Goal: Task Accomplishment & Management: Use online tool/utility

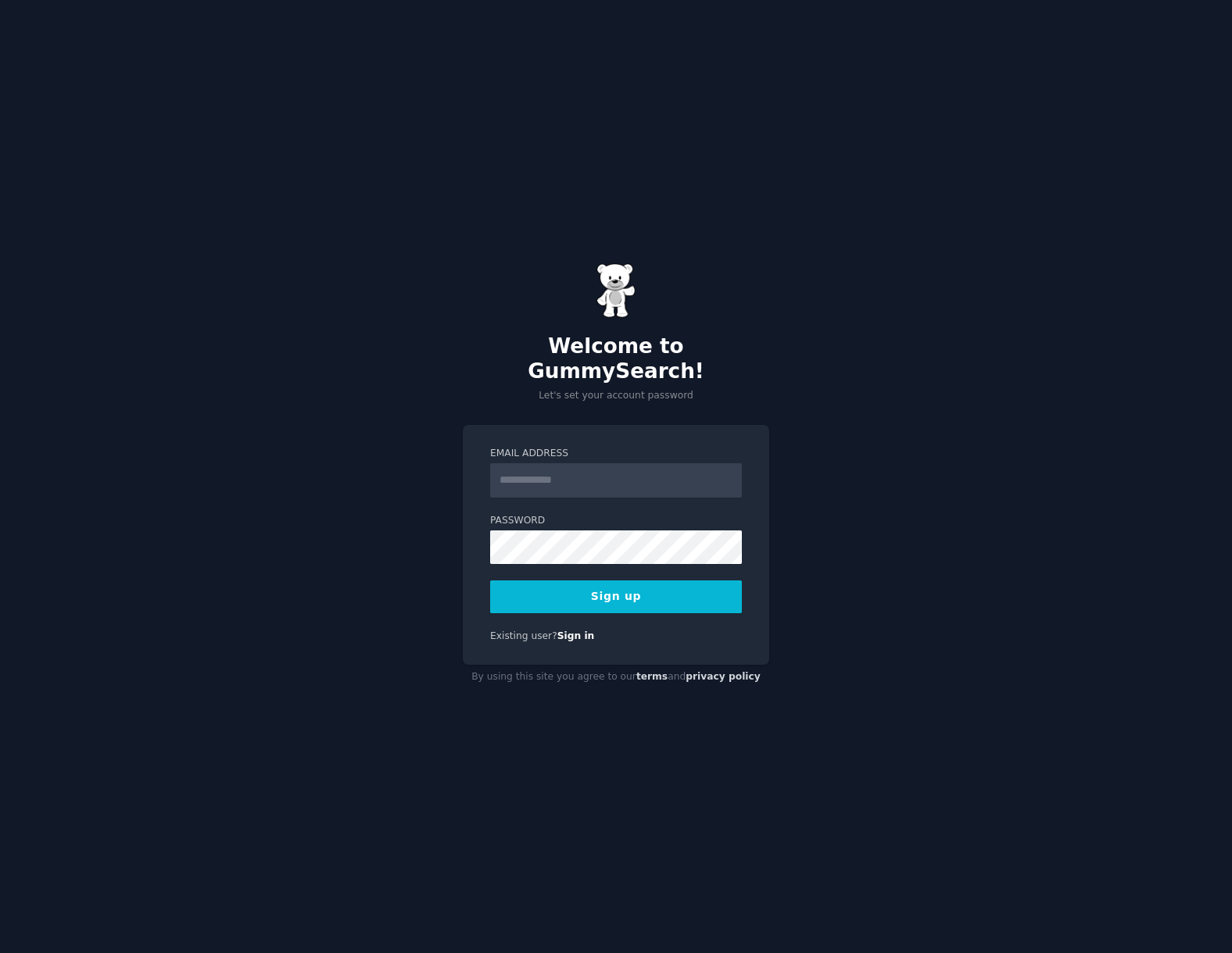
click at [566, 466] on input "Email Address" at bounding box center [616, 481] width 252 height 34
paste input "**********"
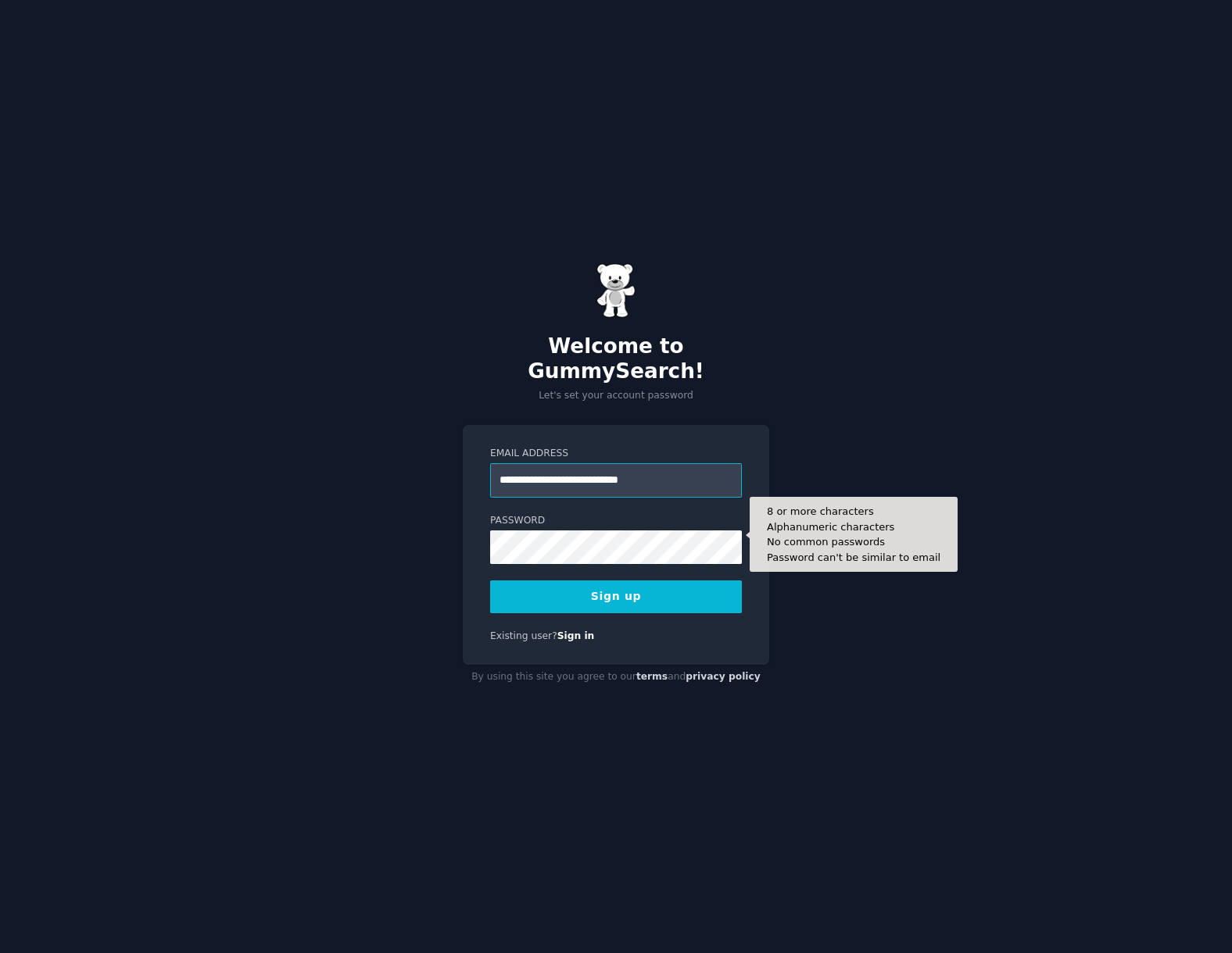
type input "**********"
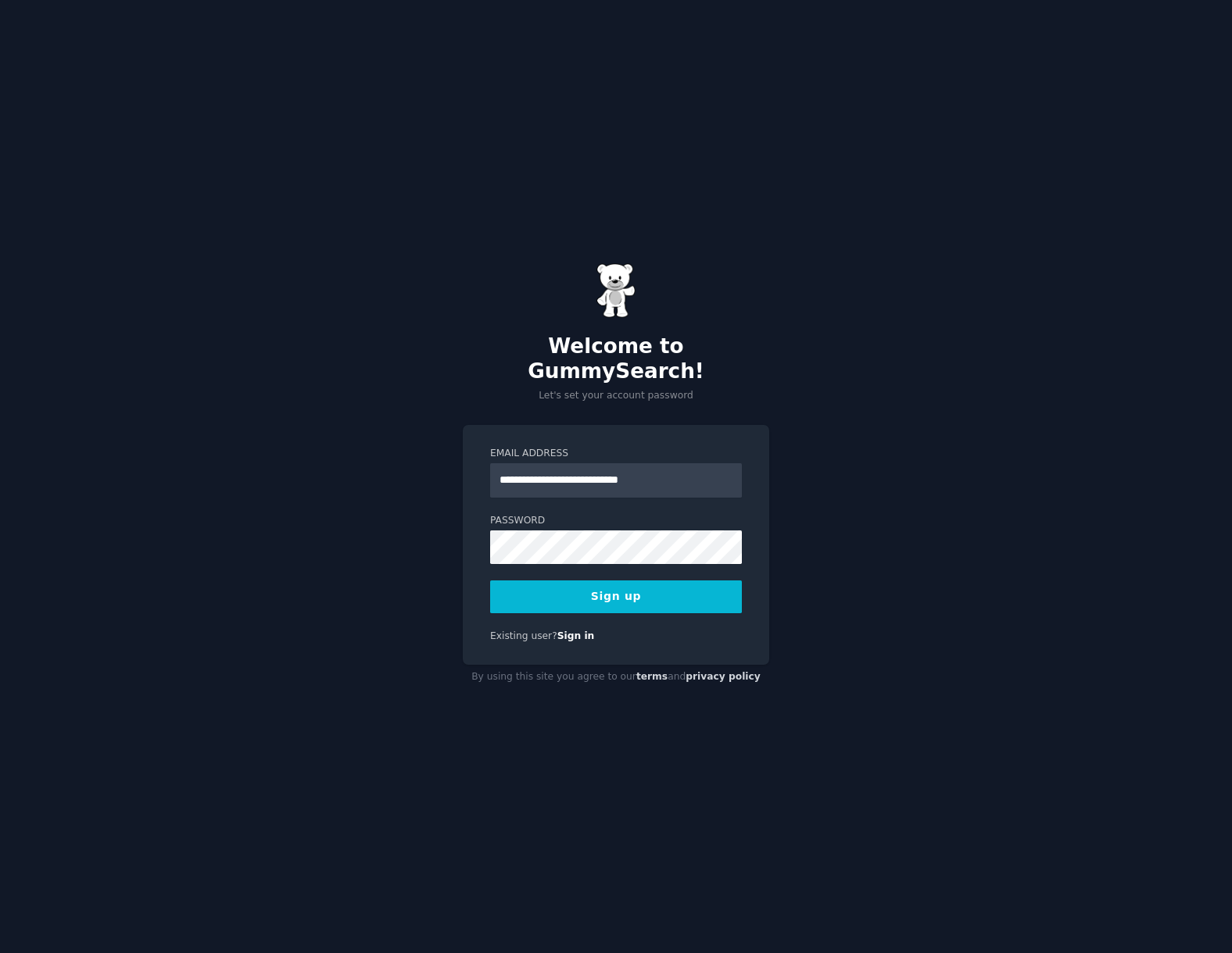
click at [584, 592] on button "Sign up" at bounding box center [616, 597] width 252 height 33
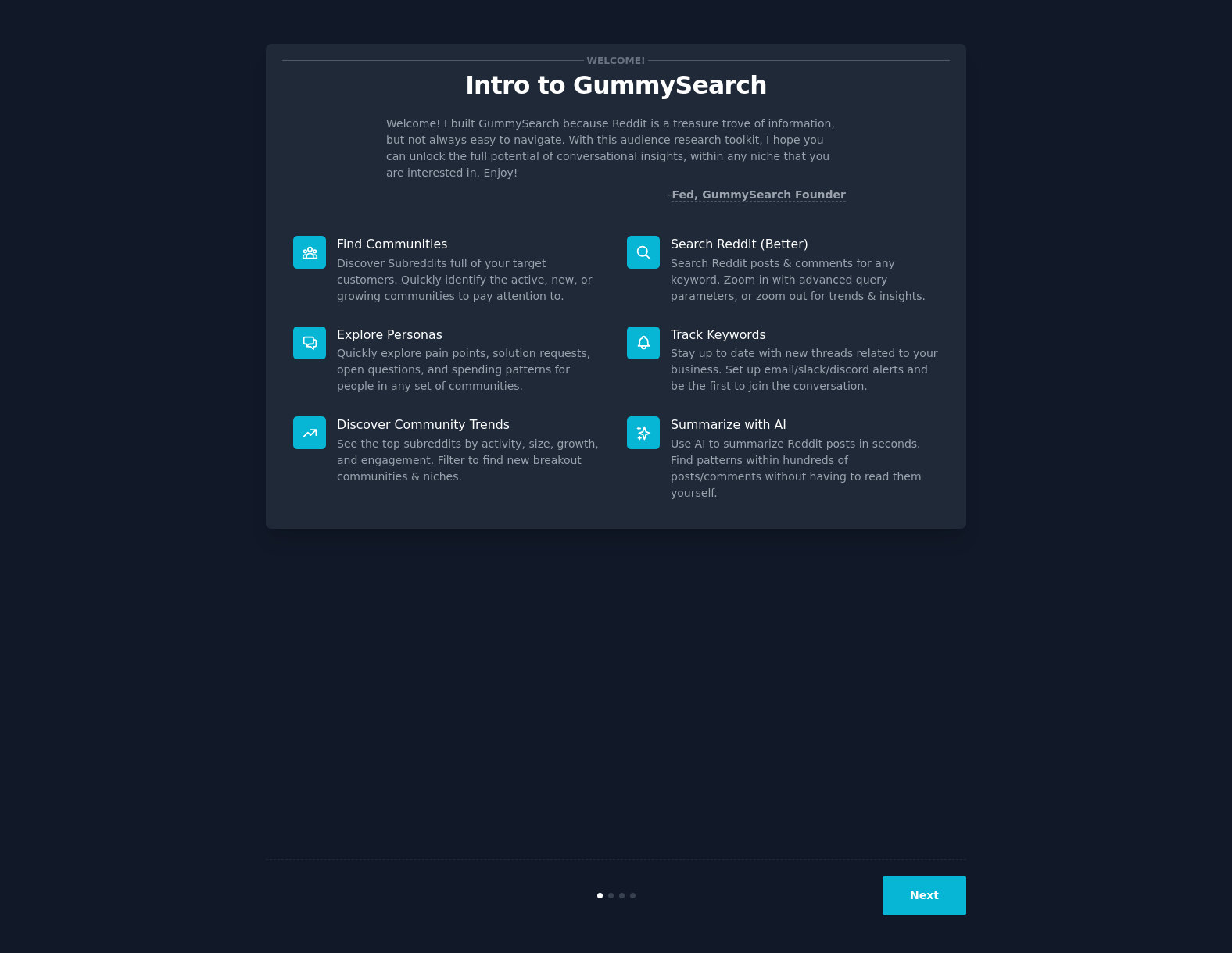
click at [914, 895] on button "Next" at bounding box center [924, 896] width 84 height 38
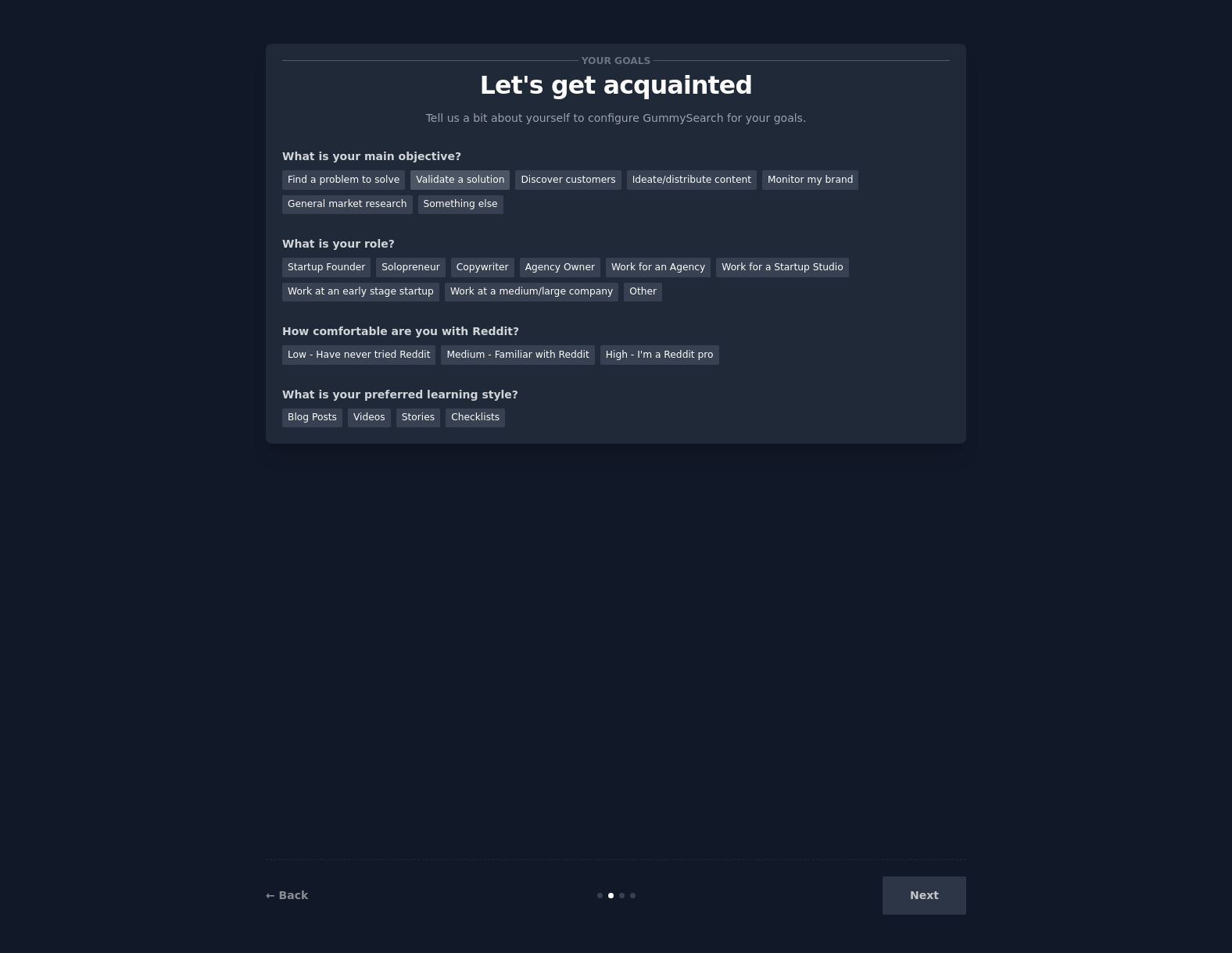
click at [433, 182] on div "Validate a solution" at bounding box center [460, 180] width 99 height 20
click at [520, 176] on div "Discover customers" at bounding box center [568, 180] width 106 height 20
click at [375, 179] on div "Find a problem to solve" at bounding box center [343, 180] width 123 height 20
click at [938, 895] on div "Next" at bounding box center [850, 896] width 234 height 38
click at [928, 899] on div "Next" at bounding box center [850, 896] width 234 height 38
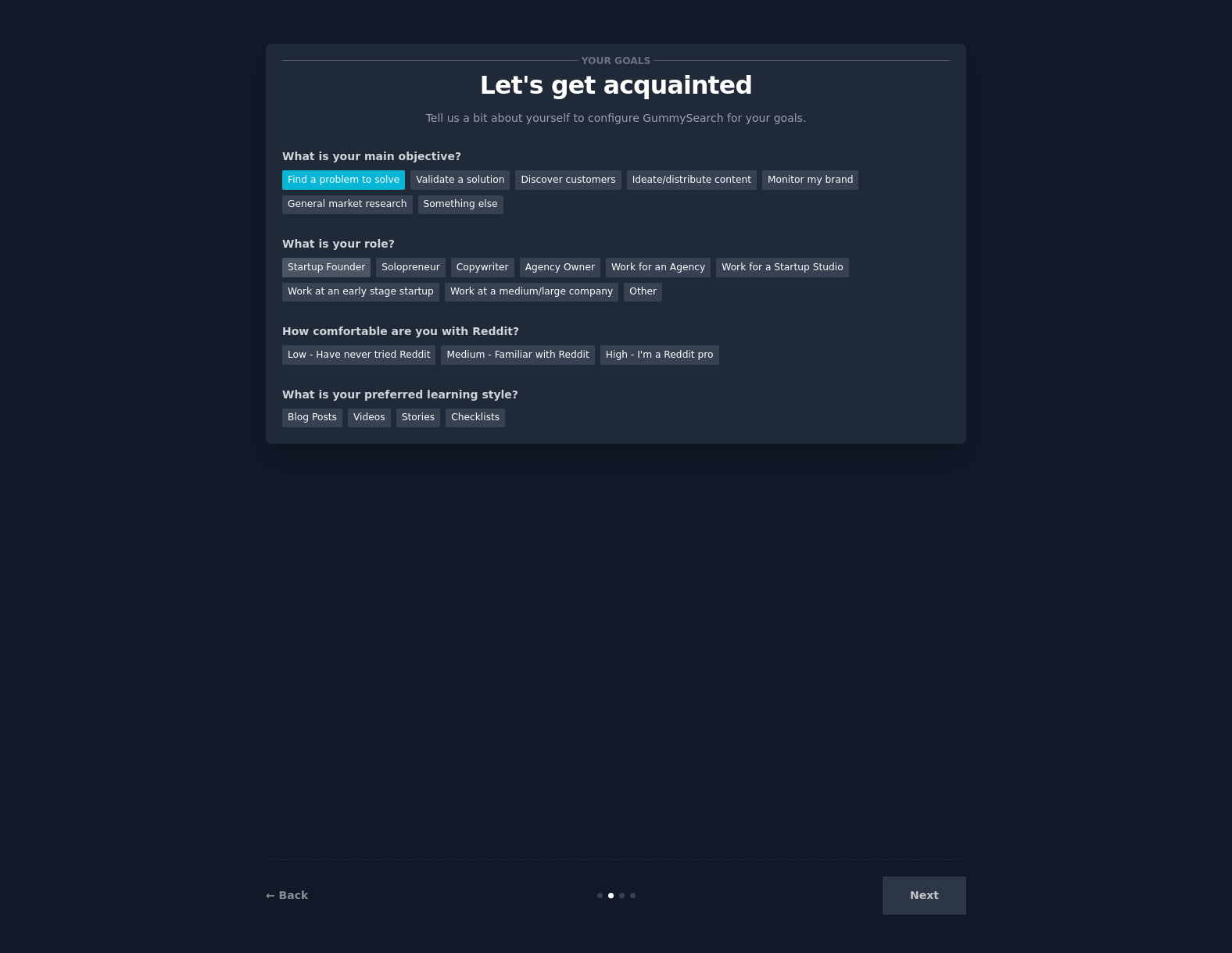
click at [340, 268] on div "Startup Founder" at bounding box center [326, 267] width 88 height 20
click at [398, 363] on div "Low - Have never tried Reddit" at bounding box center [358, 354] width 153 height 20
click at [398, 425] on div "Stories" at bounding box center [418, 418] width 44 height 20
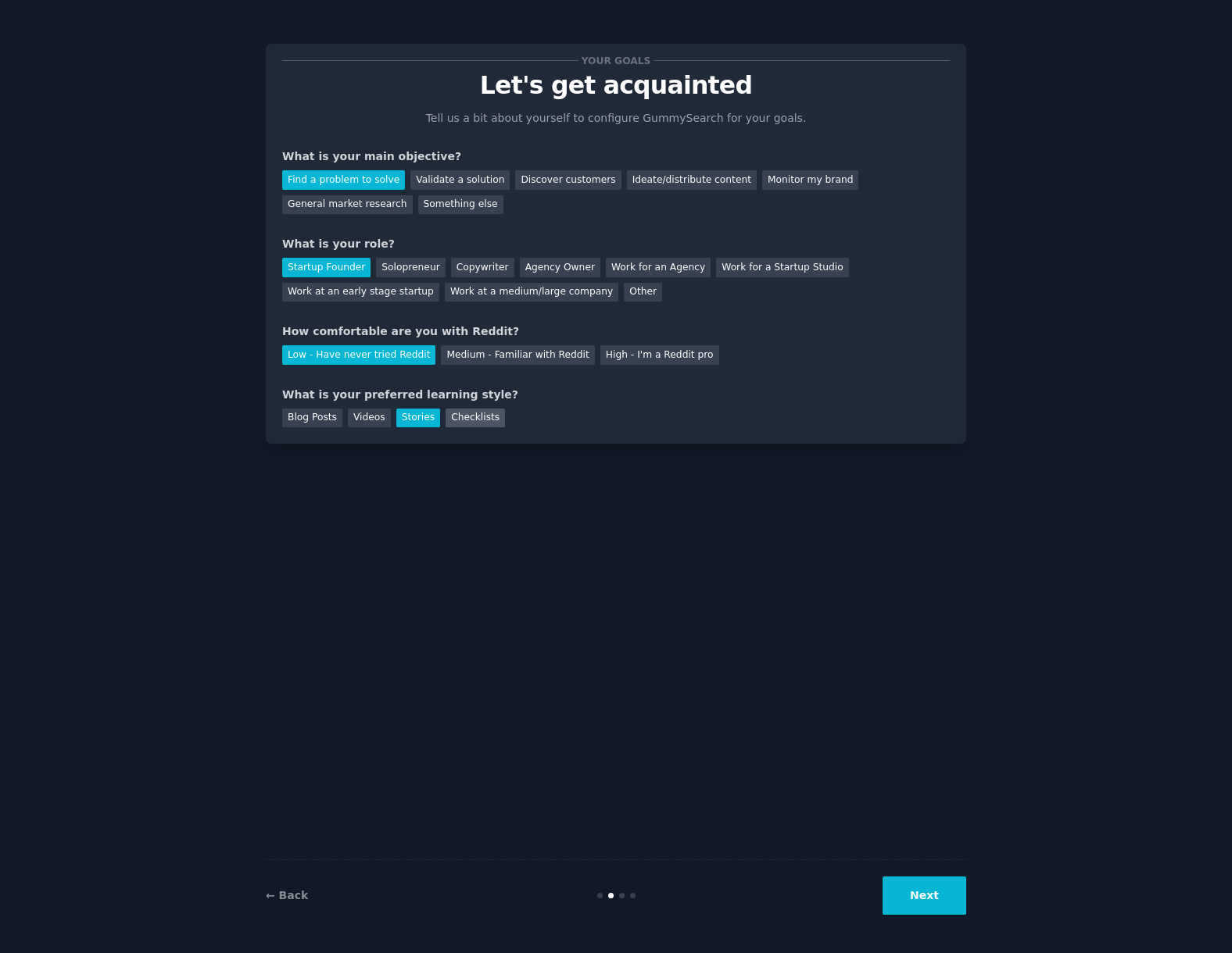
click at [486, 420] on div "Checklists" at bounding box center [475, 418] width 59 height 20
click at [941, 904] on button "Next" at bounding box center [924, 896] width 84 height 38
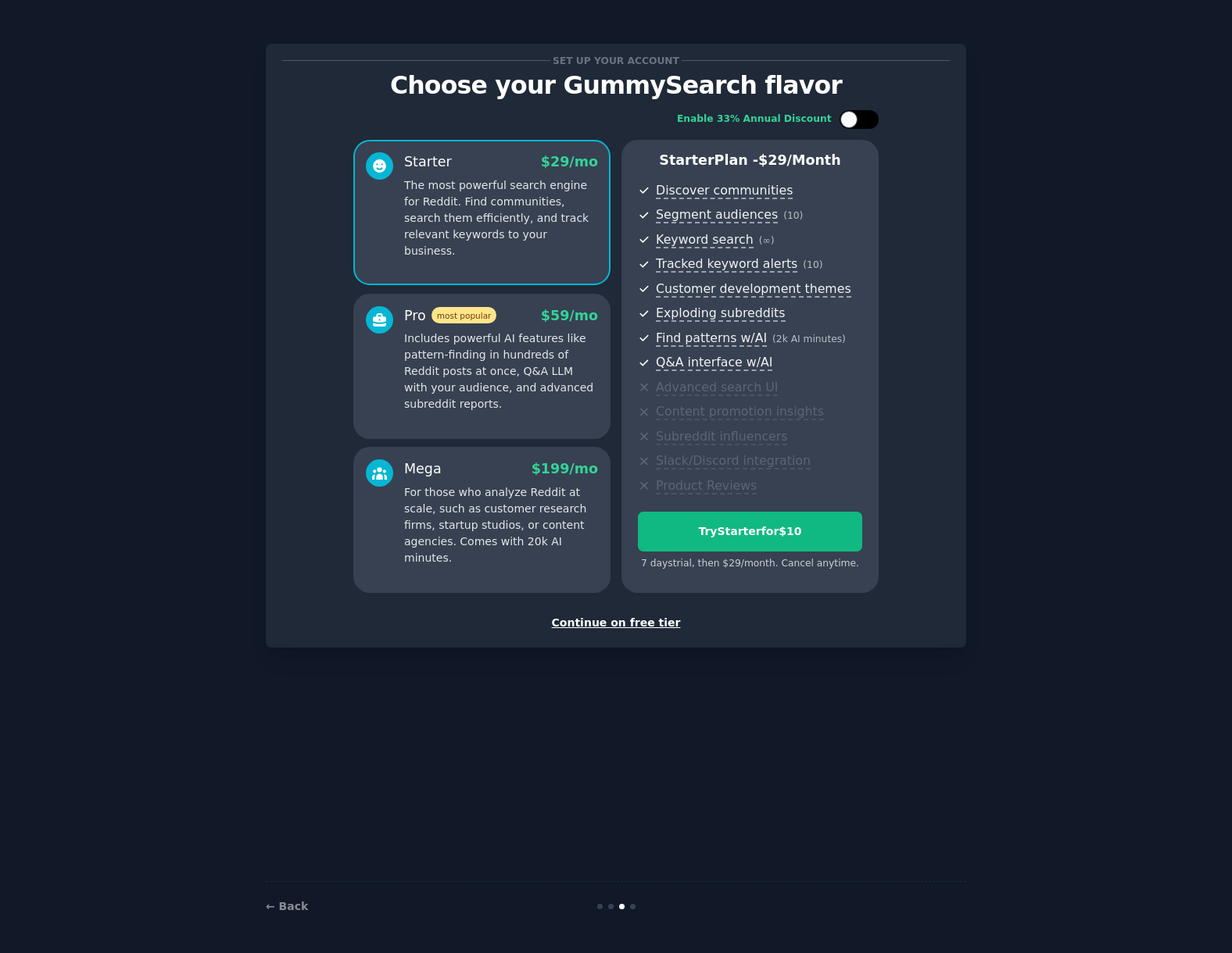
click at [864, 121] on div at bounding box center [867, 120] width 8 height 8
click at [863, 121] on div at bounding box center [869, 120] width 17 height 17
click at [863, 121] on div at bounding box center [867, 120] width 8 height 8
click at [863, 121] on div at bounding box center [869, 120] width 17 height 17
click at [862, 121] on div at bounding box center [858, 120] width 39 height 19
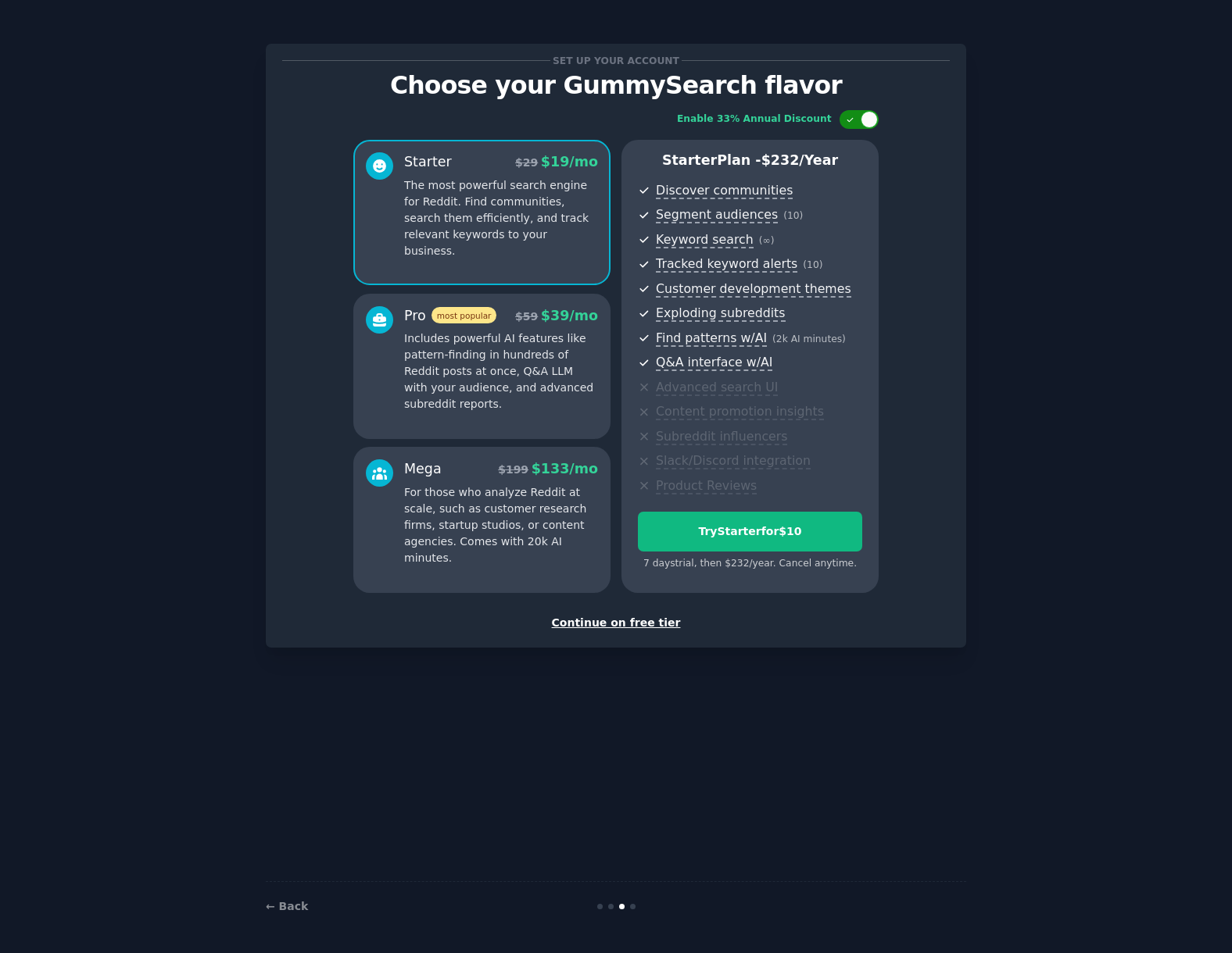
click at [862, 121] on div at bounding box center [869, 120] width 17 height 17
checkbox input "false"
click at [645, 622] on div "Continue on free tier" at bounding box center [616, 622] width 667 height 16
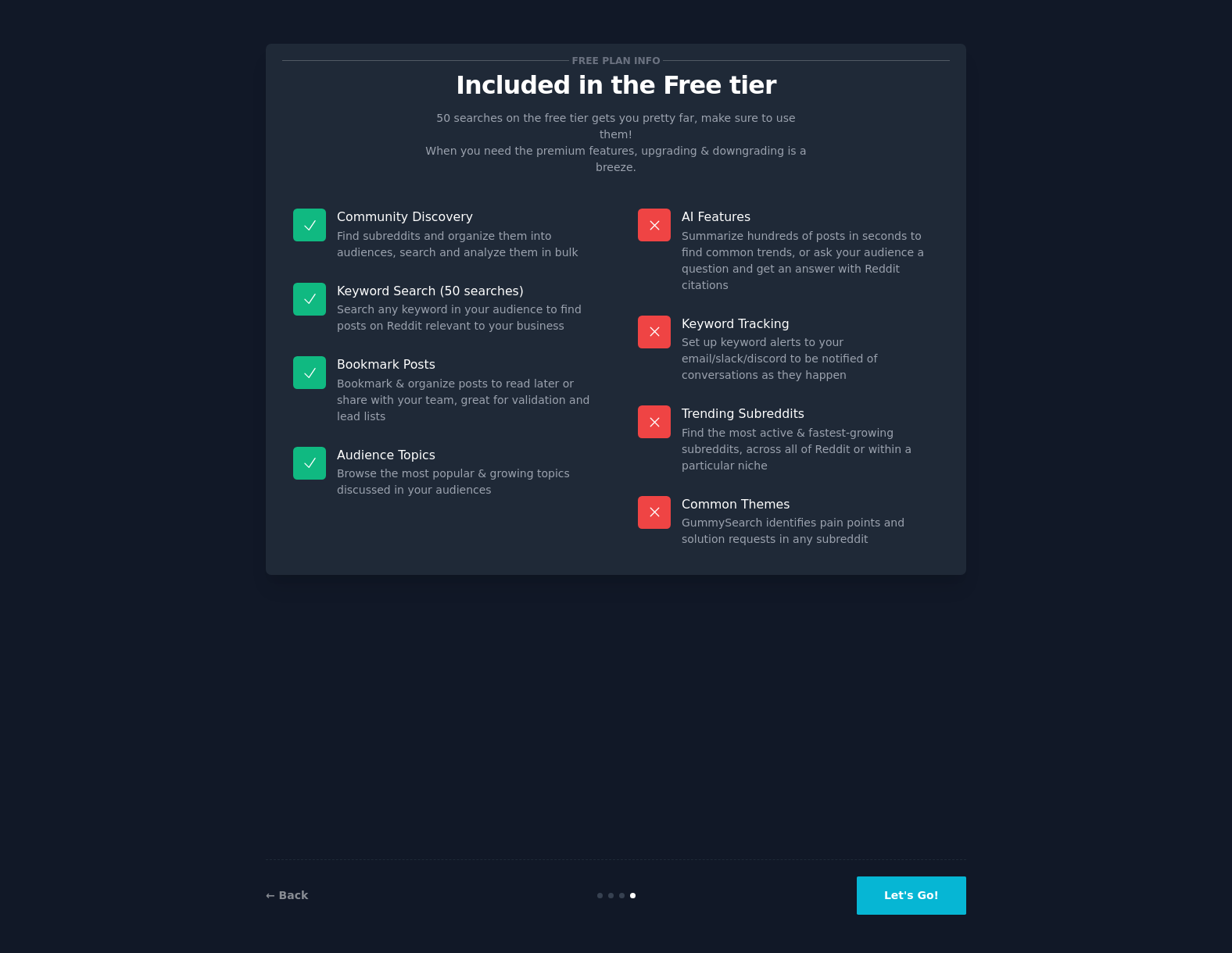
click at [885, 908] on button "Let's Go!" at bounding box center [911, 896] width 109 height 38
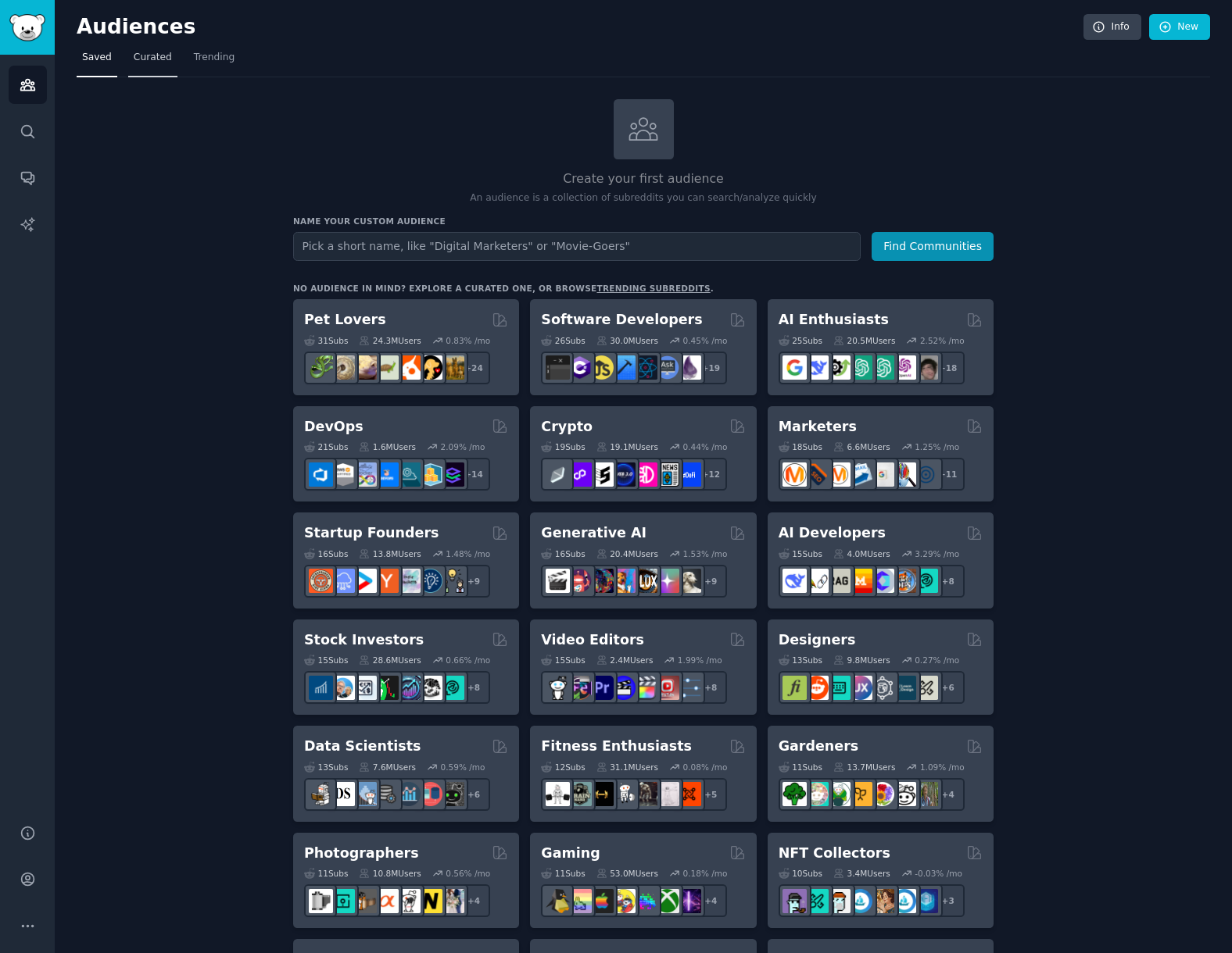
click at [147, 62] on span "Curated" at bounding box center [153, 57] width 38 height 14
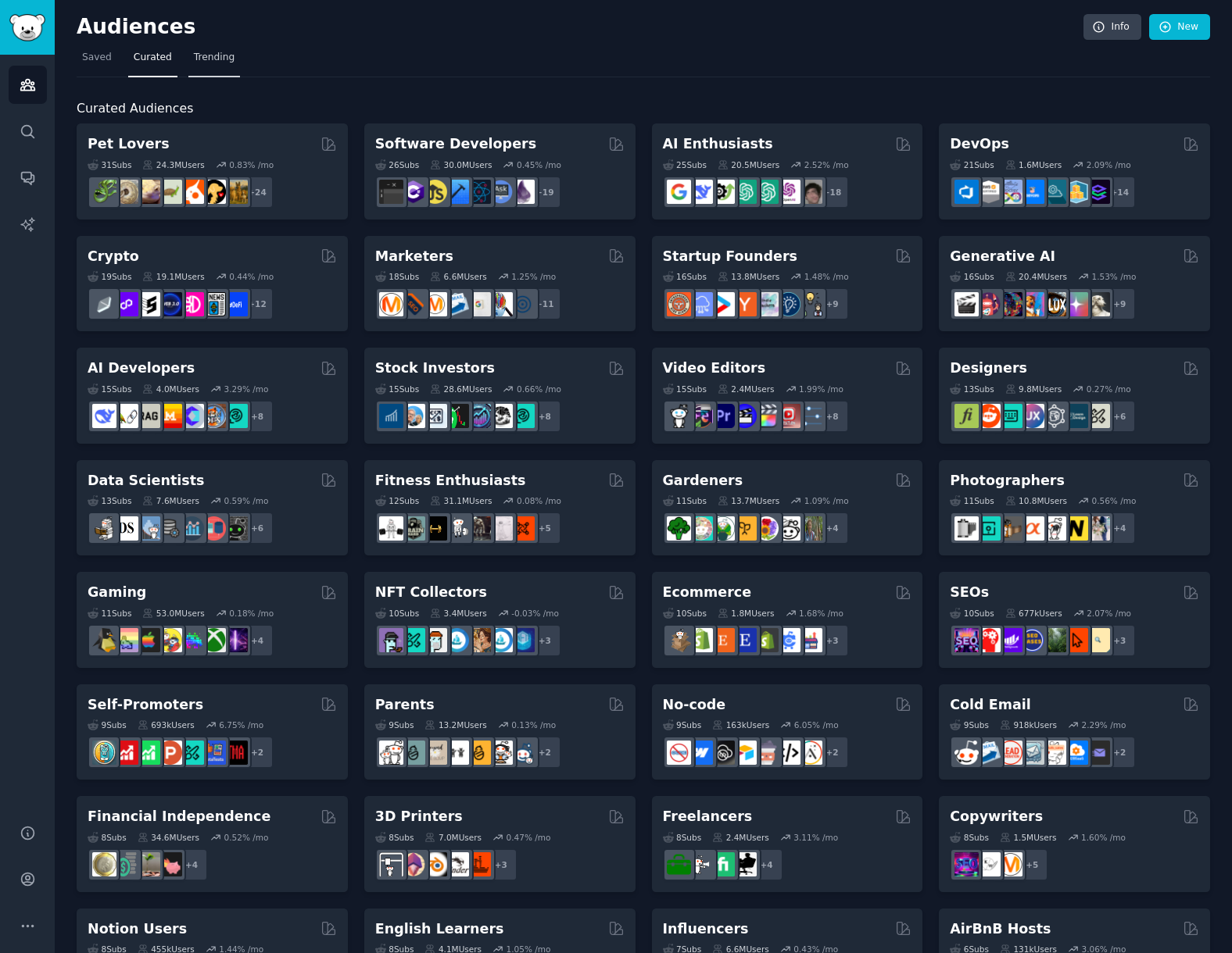
click at [210, 59] on span "Trending" at bounding box center [214, 57] width 41 height 14
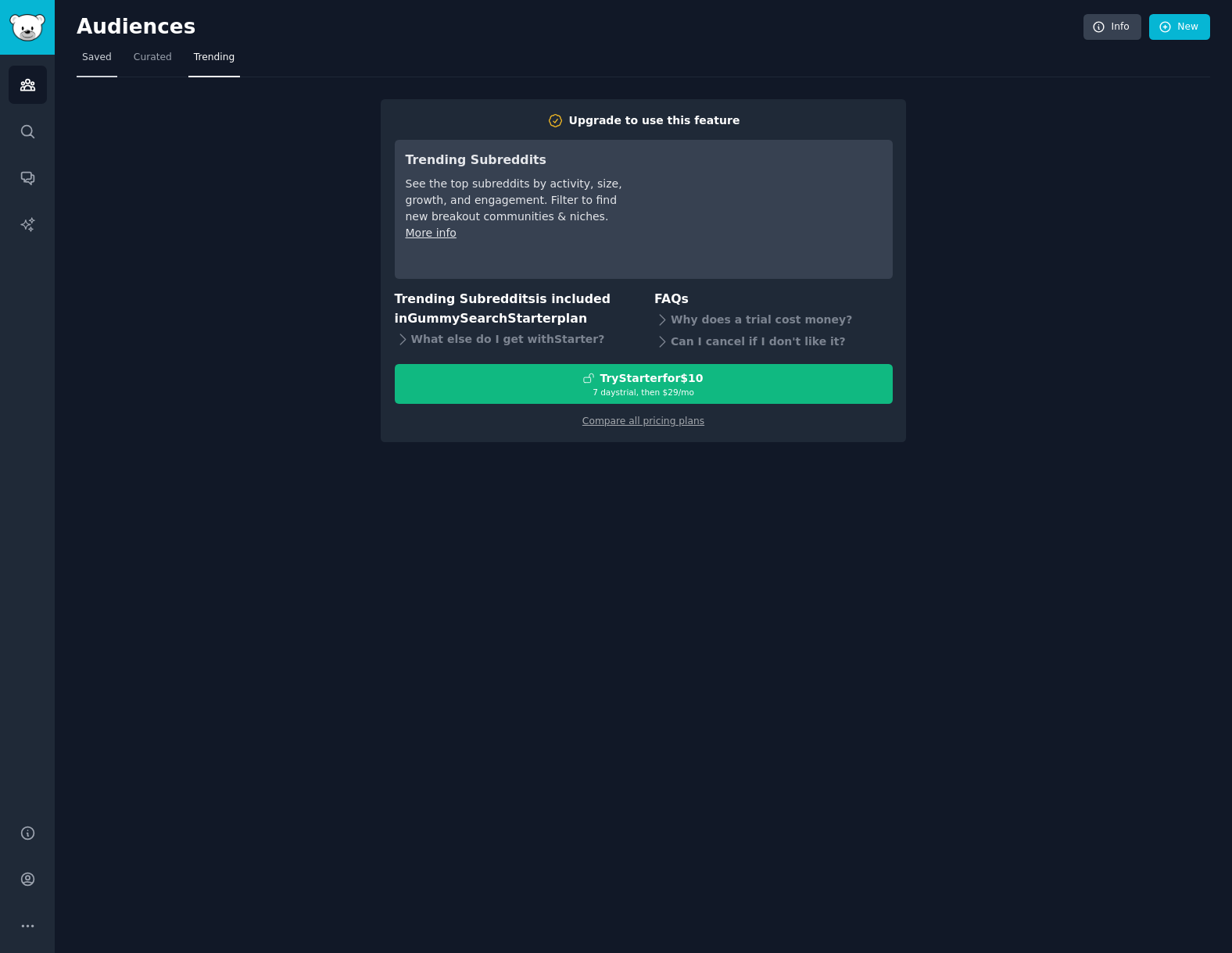
click at [95, 64] on link "Saved" at bounding box center [97, 62] width 41 height 32
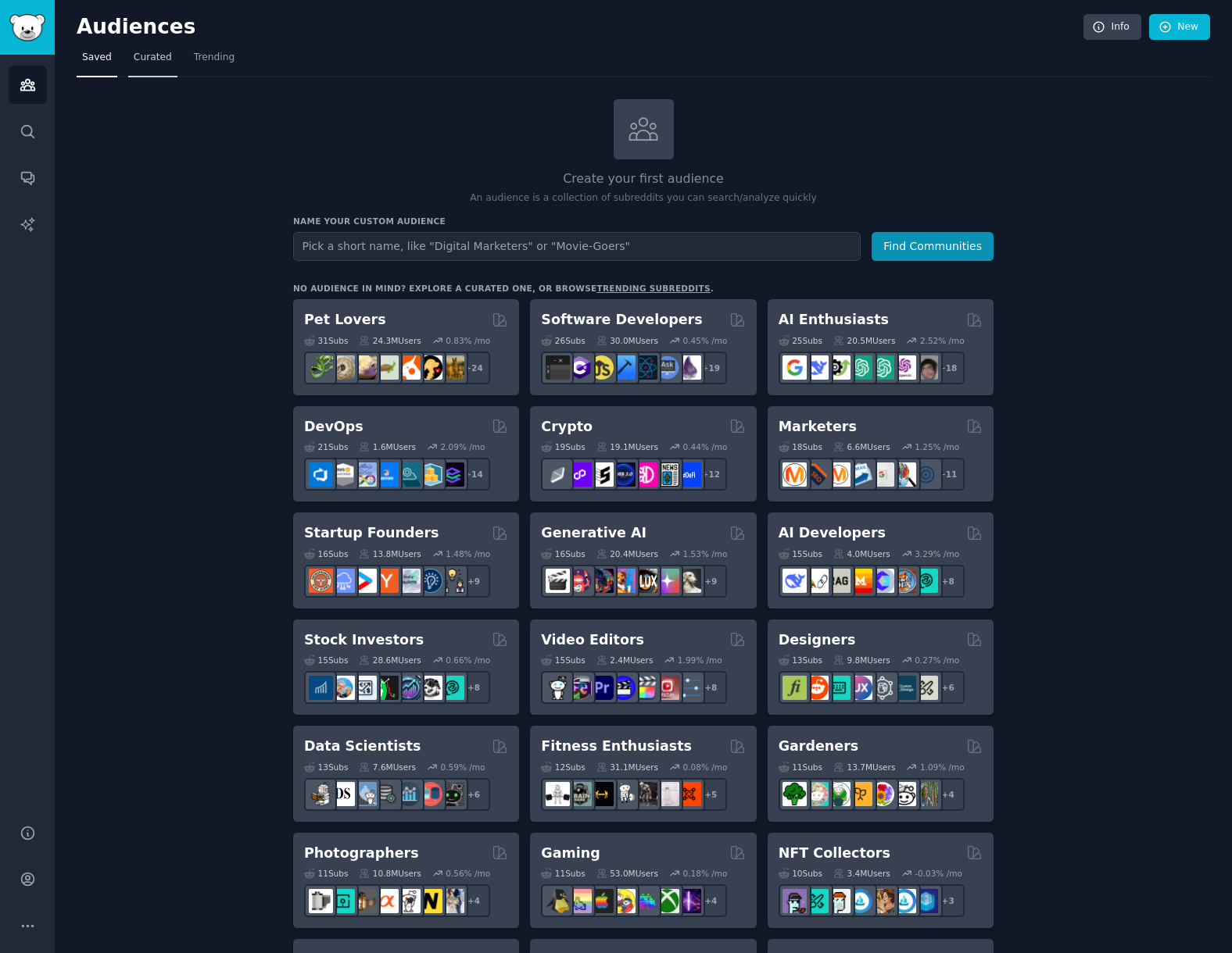
click at [159, 64] on link "Curated" at bounding box center [153, 62] width 49 height 32
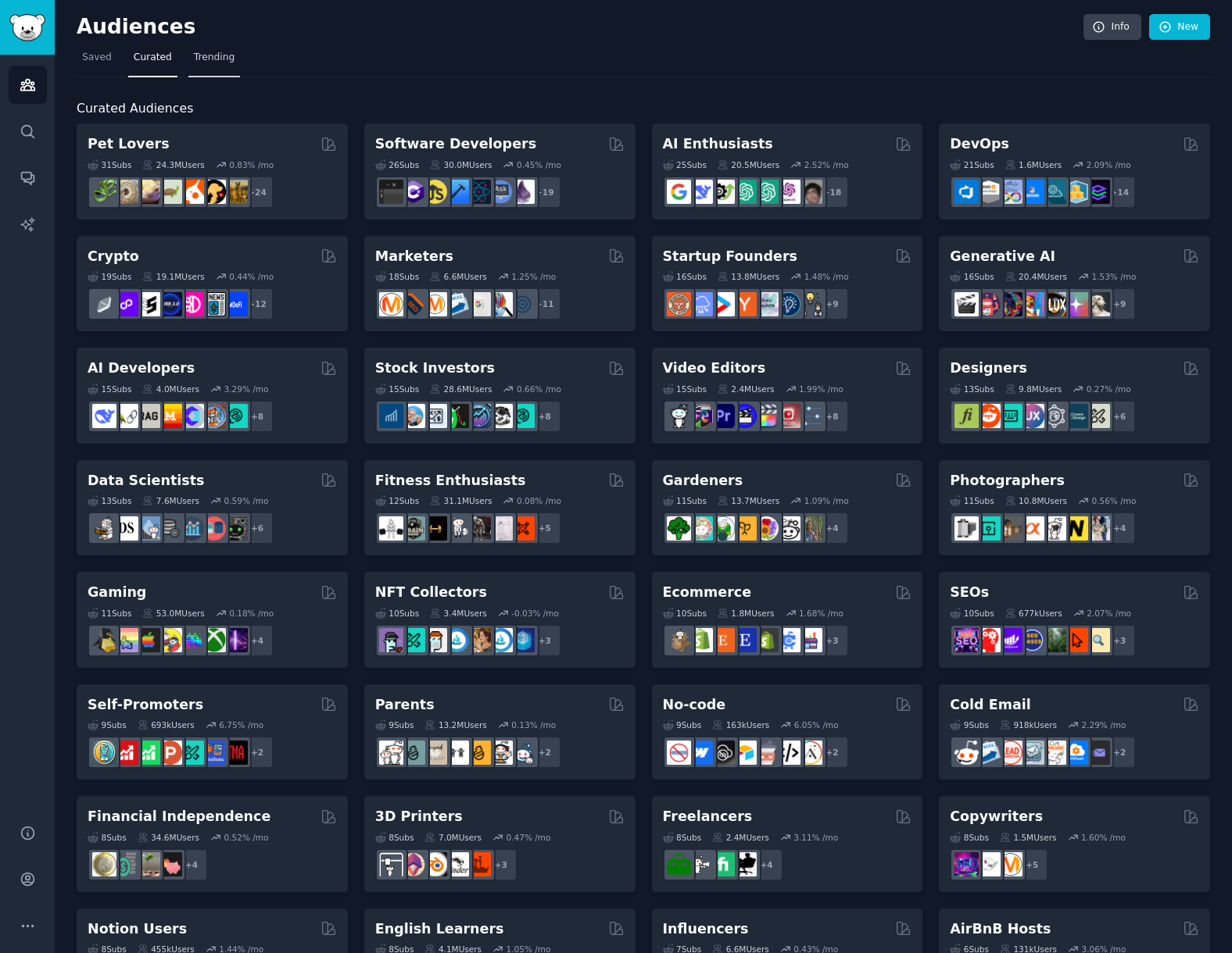
click at [210, 64] on span "Trending" at bounding box center [214, 57] width 41 height 14
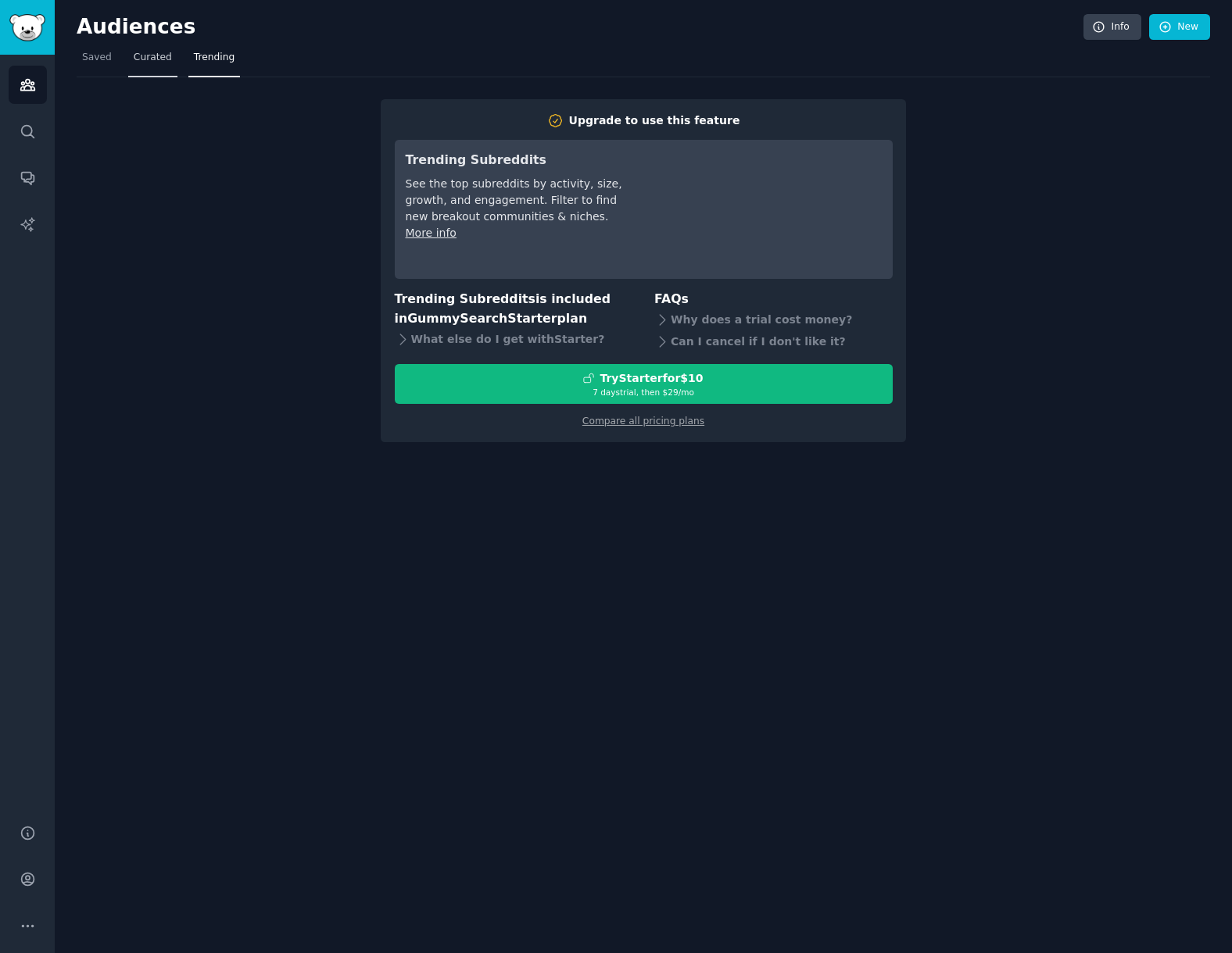
click at [155, 67] on link "Curated" at bounding box center [153, 62] width 49 height 32
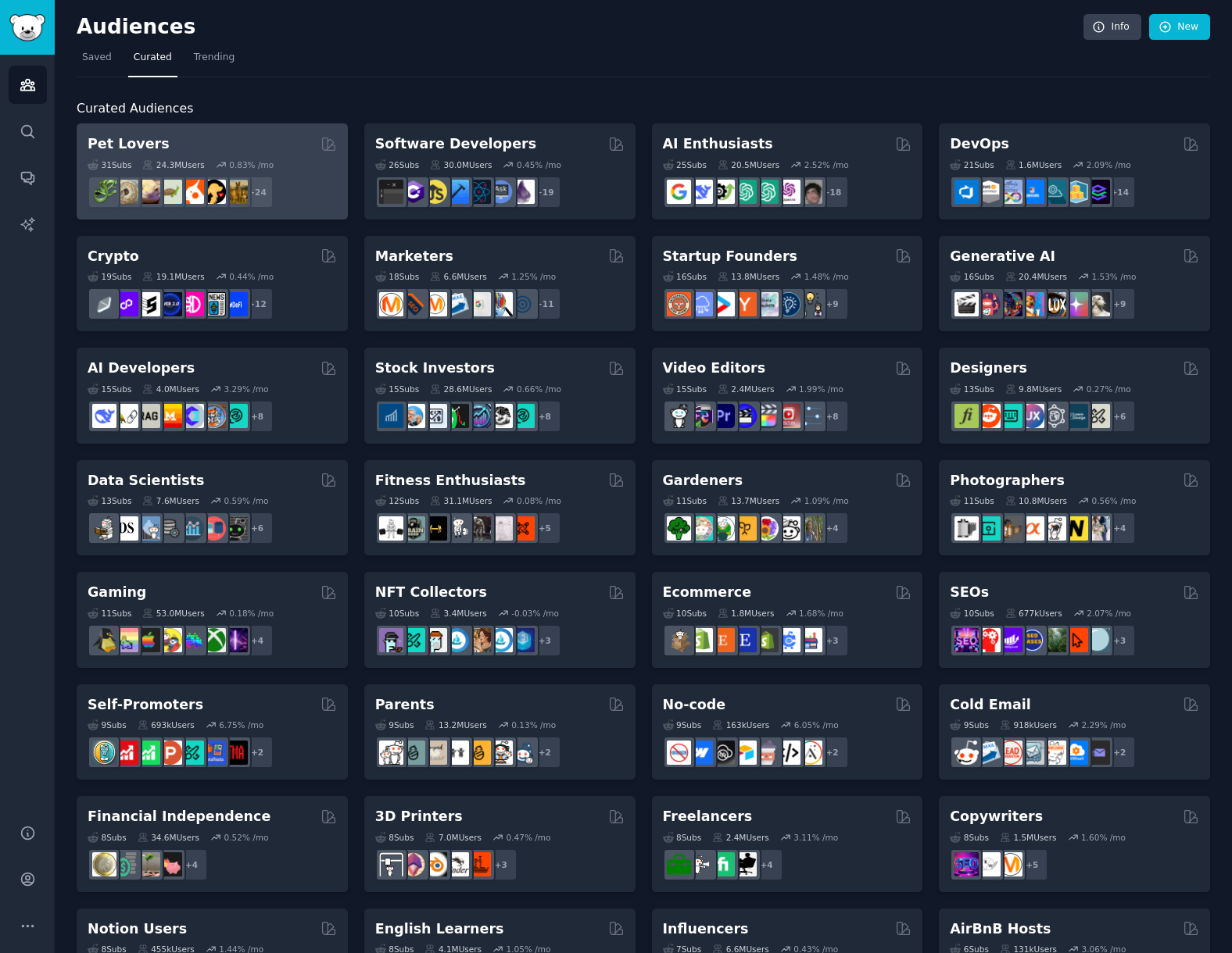
scroll to position [296, 0]
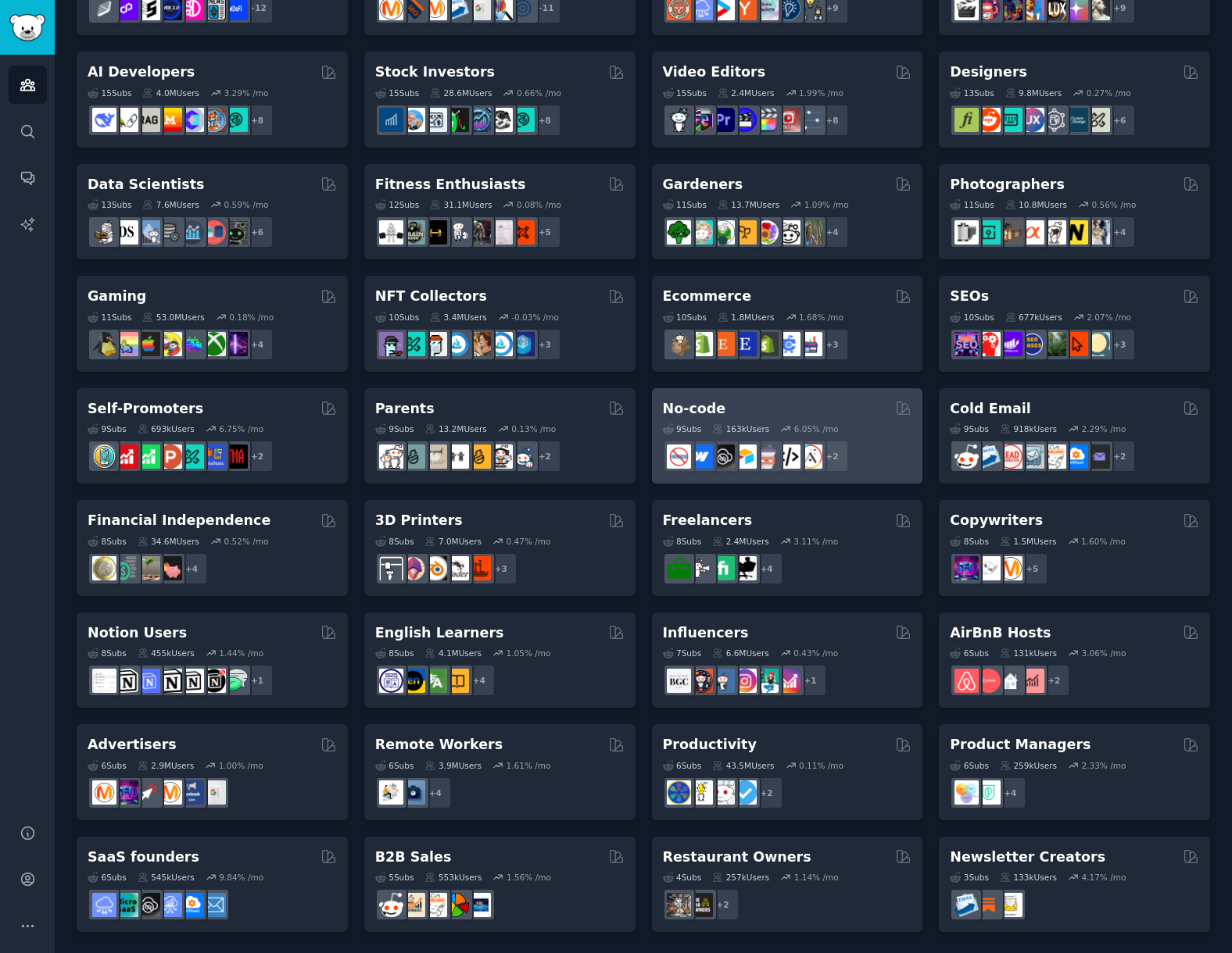
click at [757, 402] on div "No-code" at bounding box center [787, 409] width 249 height 20
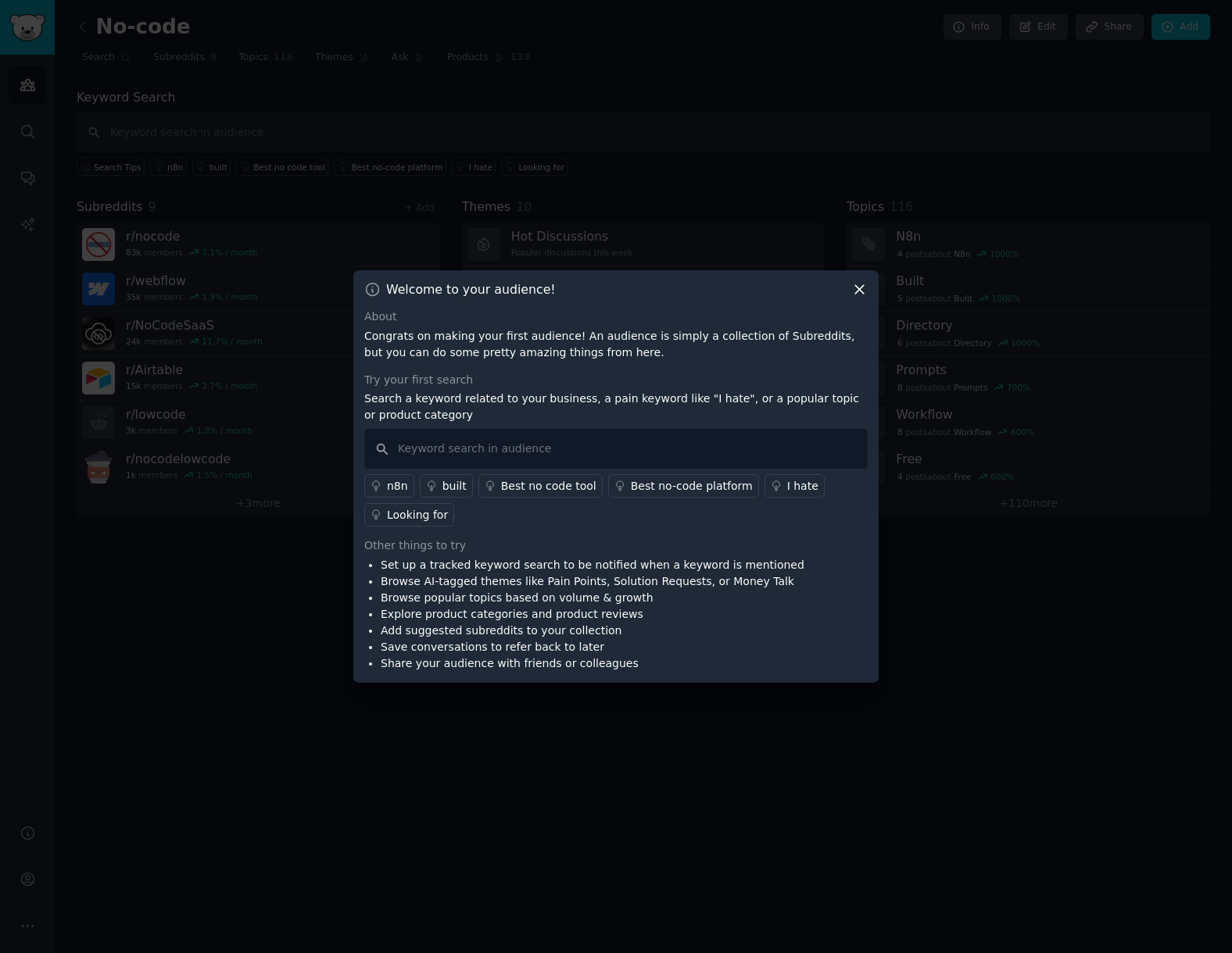
click at [860, 295] on icon at bounding box center [859, 289] width 16 height 16
click at [855, 290] on icon at bounding box center [859, 289] width 16 height 16
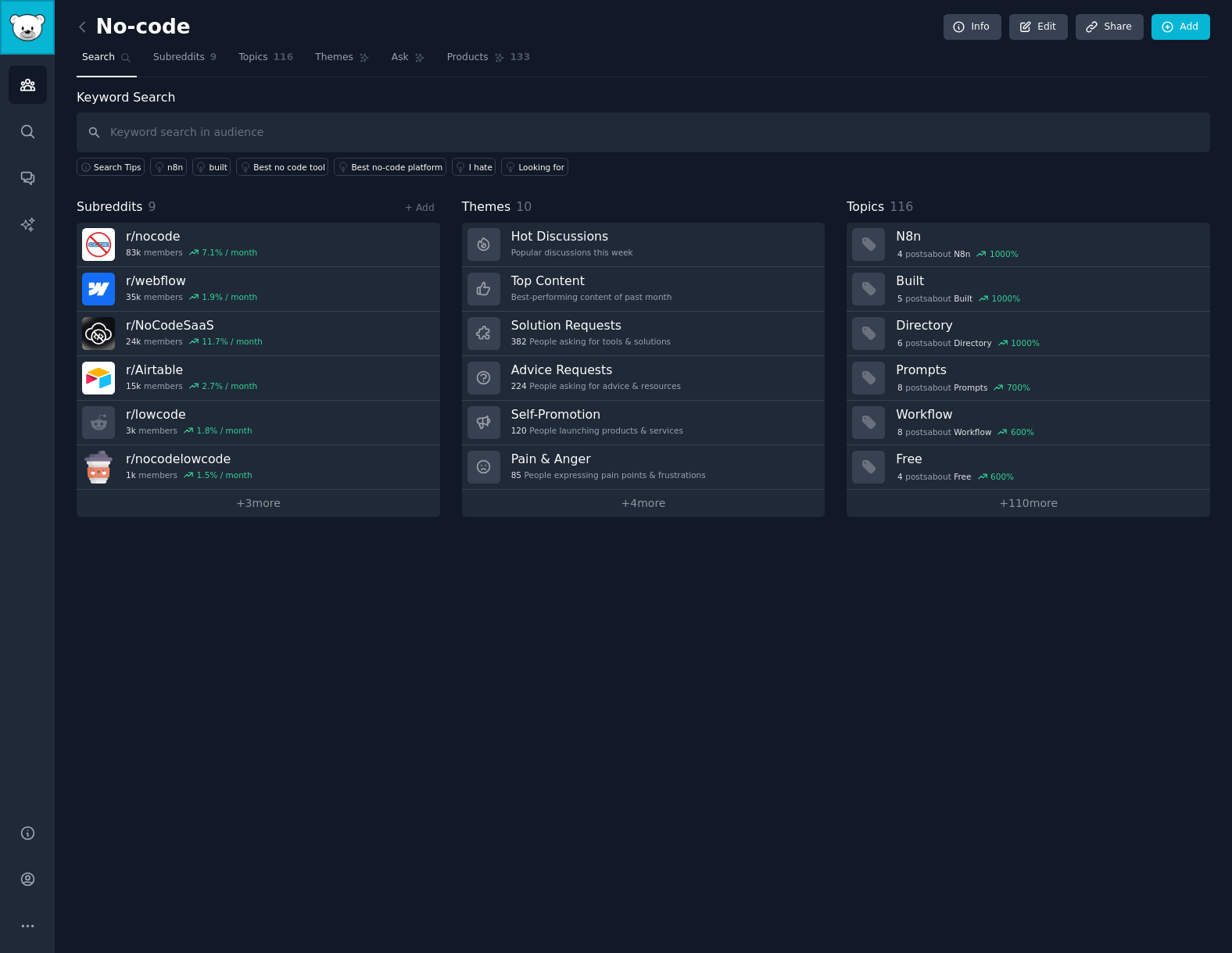
click at [19, 34] on img "Sidebar" at bounding box center [28, 28] width 36 height 28
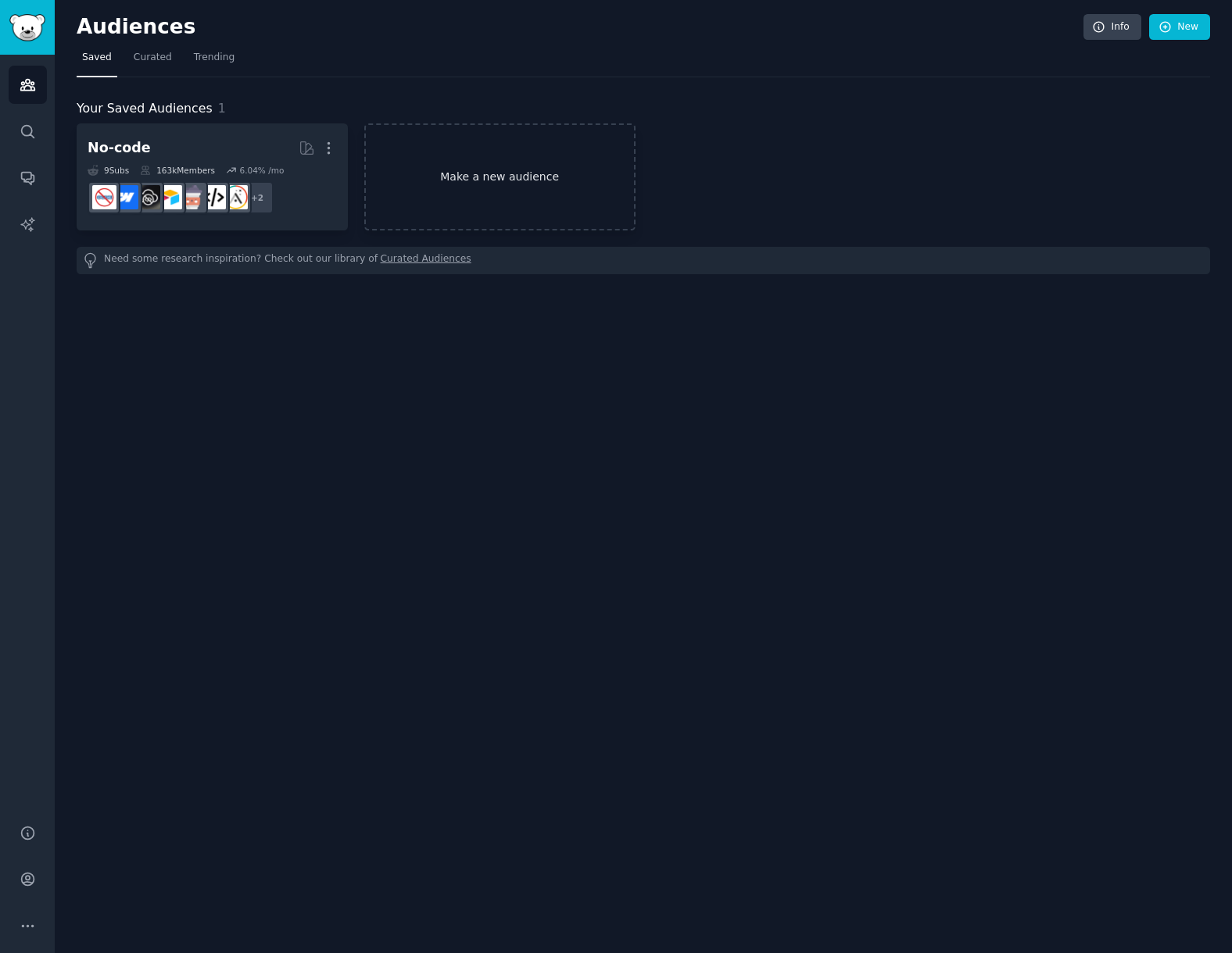
click at [488, 164] on link "Make a new audience" at bounding box center [499, 177] width 271 height 107
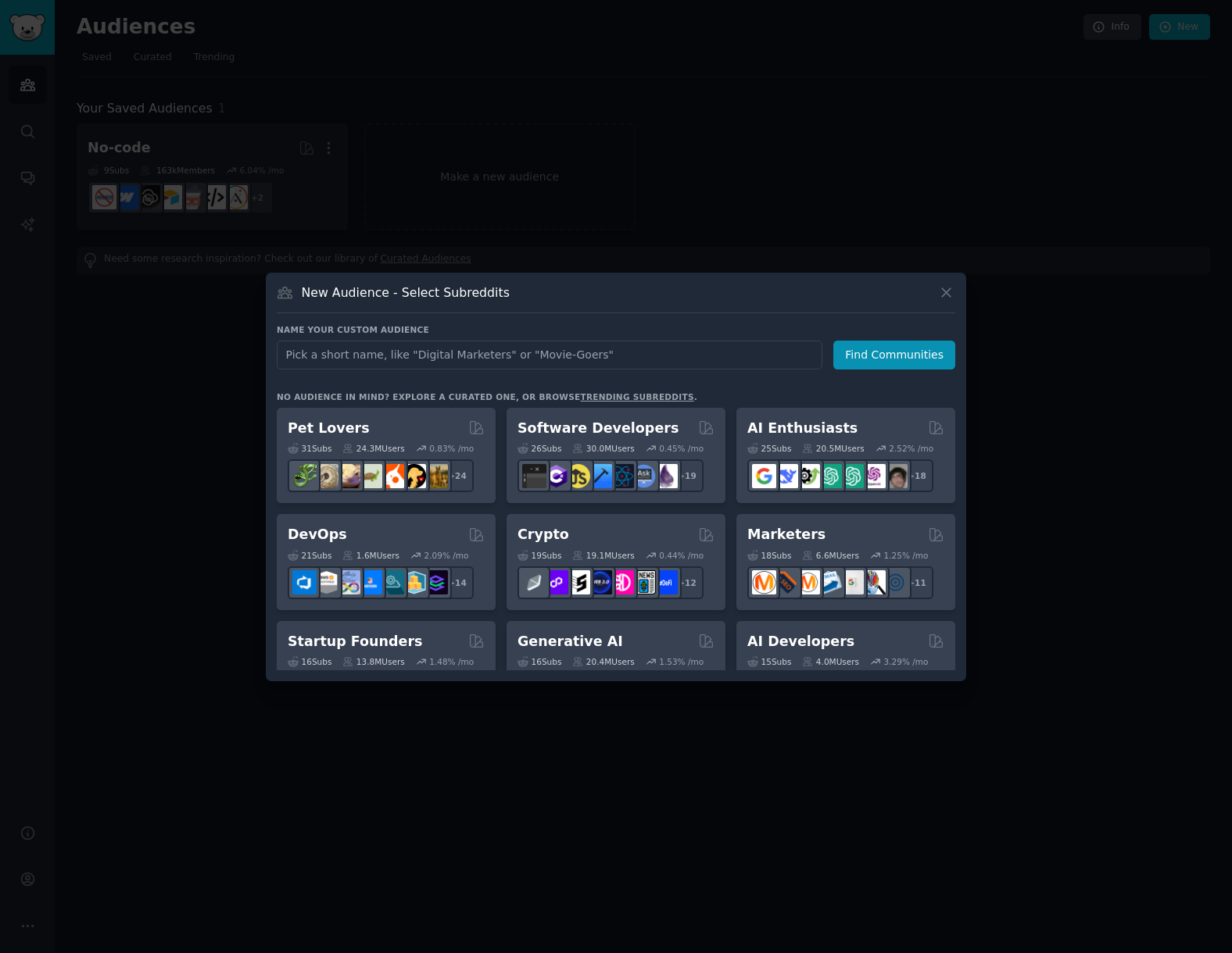
click at [462, 95] on div at bounding box center [616, 476] width 1232 height 953
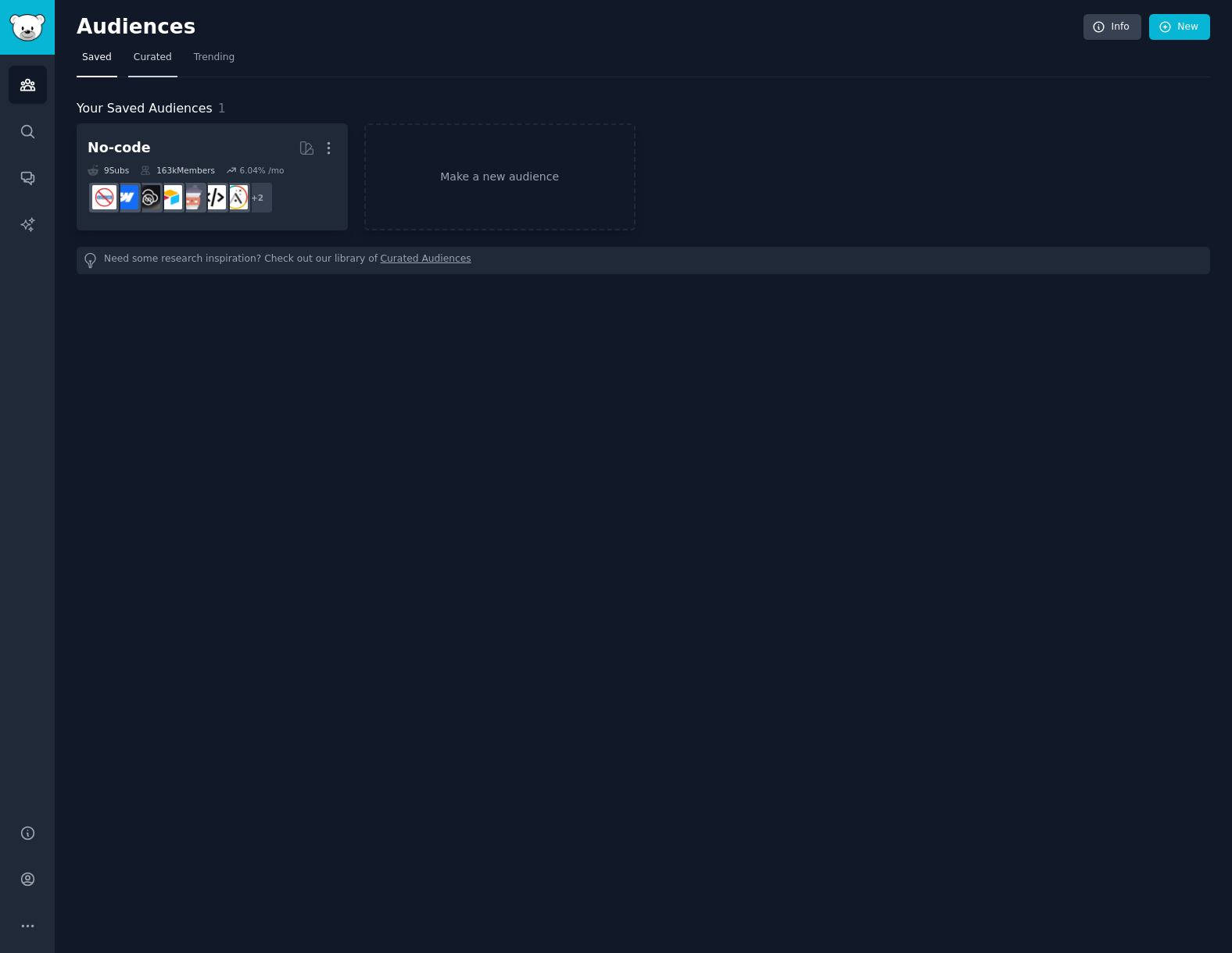
click at [140, 53] on span "Curated" at bounding box center [153, 57] width 38 height 14
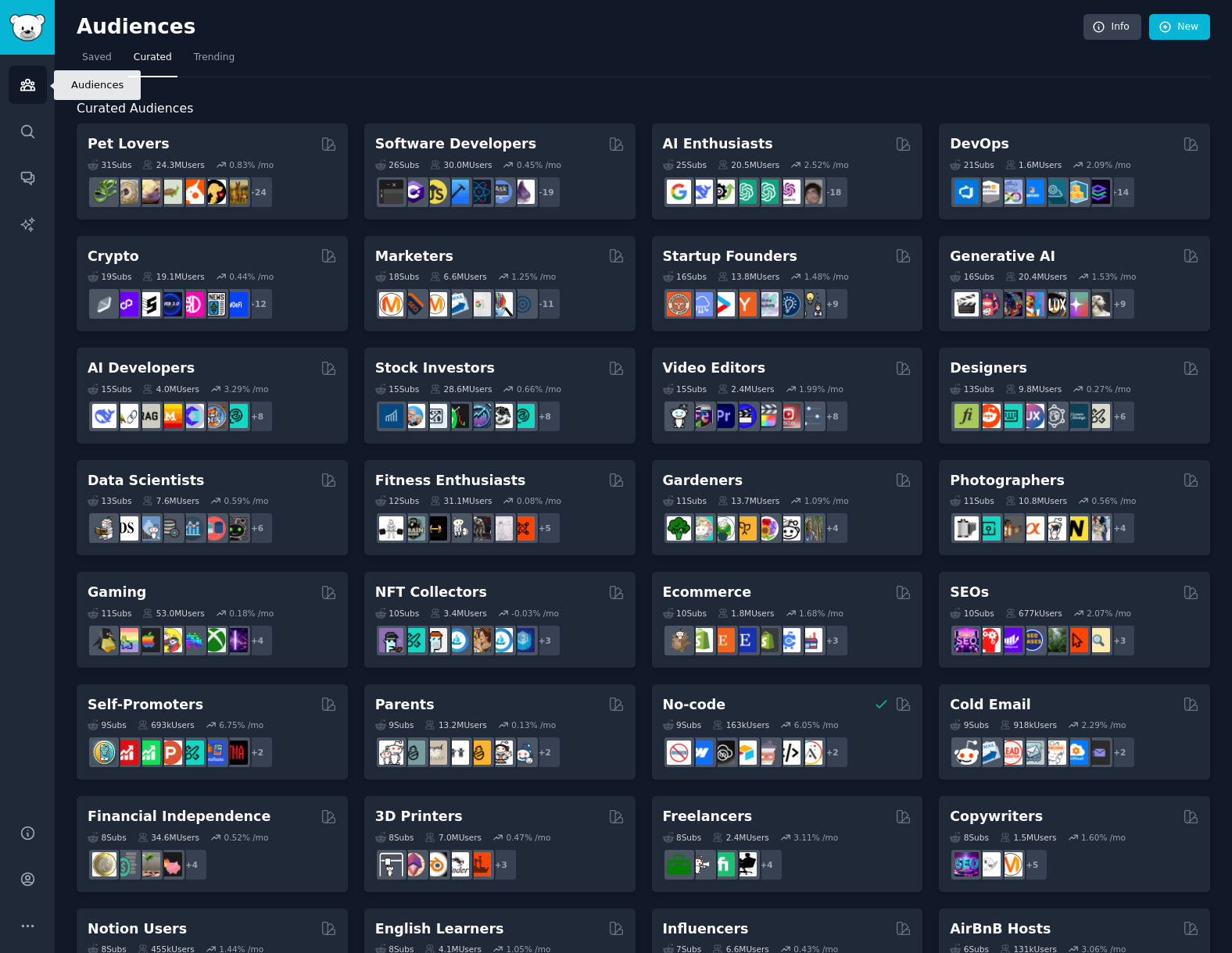
click at [33, 94] on link "Audiences" at bounding box center [28, 85] width 38 height 38
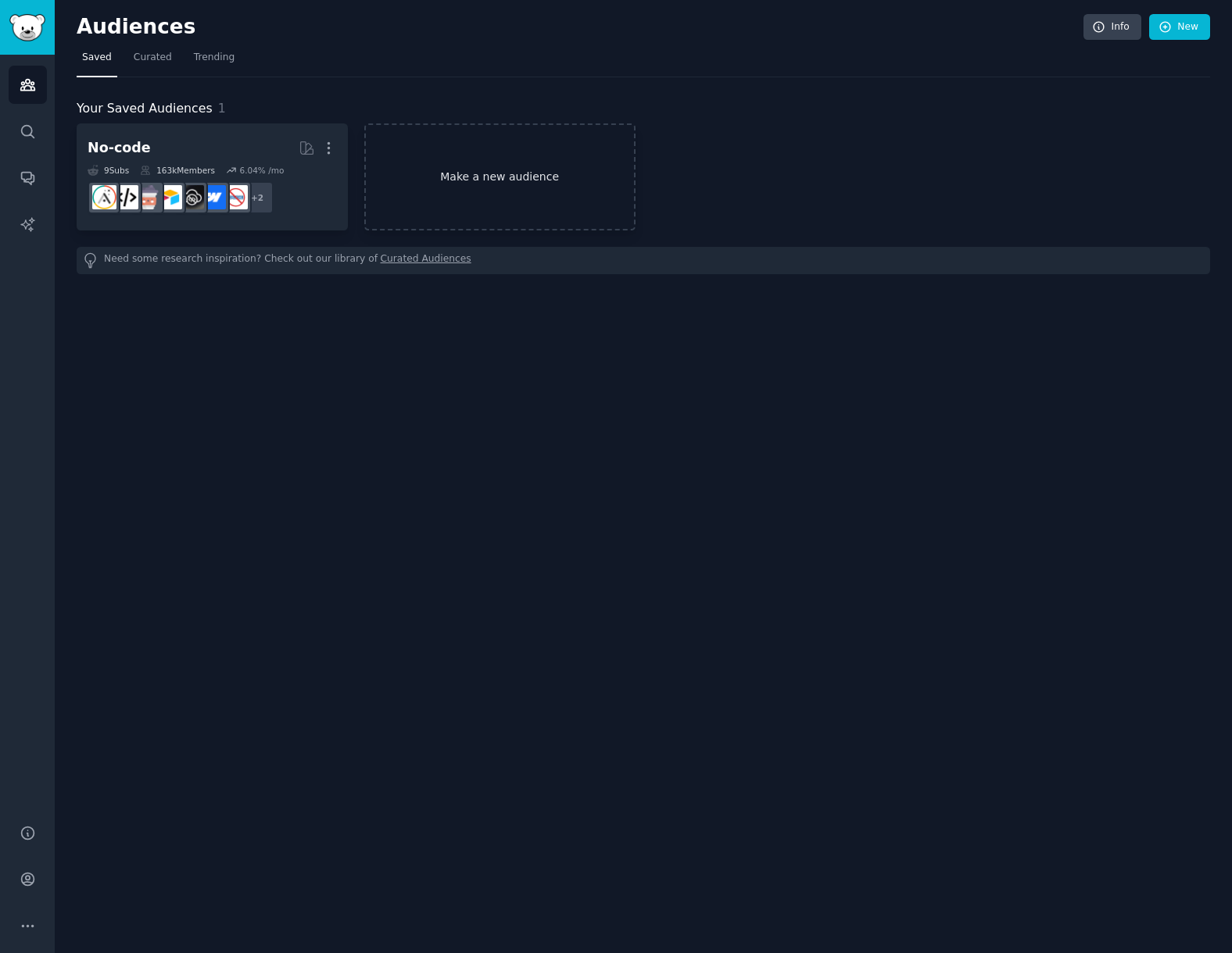
click at [444, 156] on link "Make a new audience" at bounding box center [499, 177] width 271 height 107
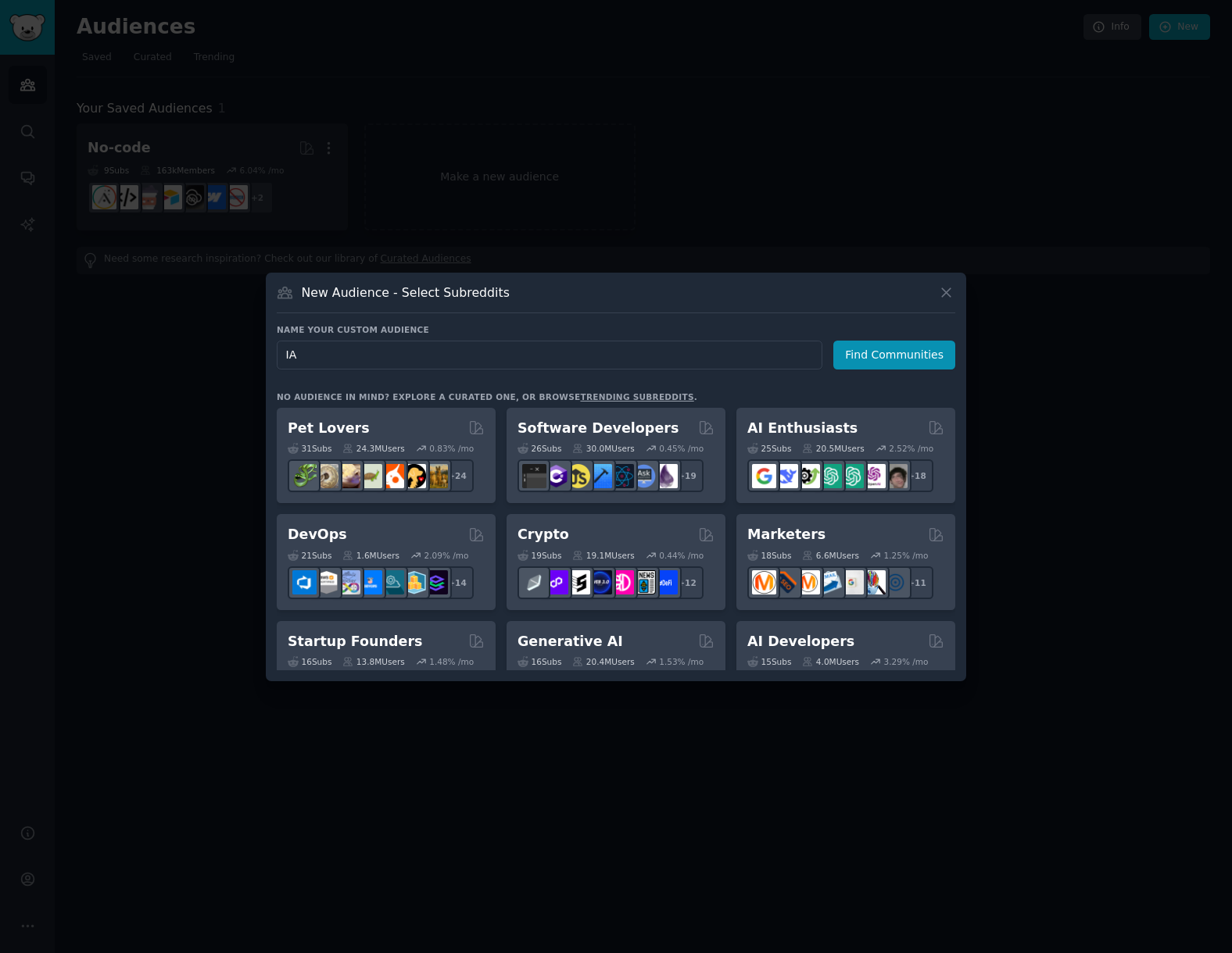
type input "I"
type input "a"
type input "AI agnets"
click button "Find Communities" at bounding box center [895, 355] width 122 height 29
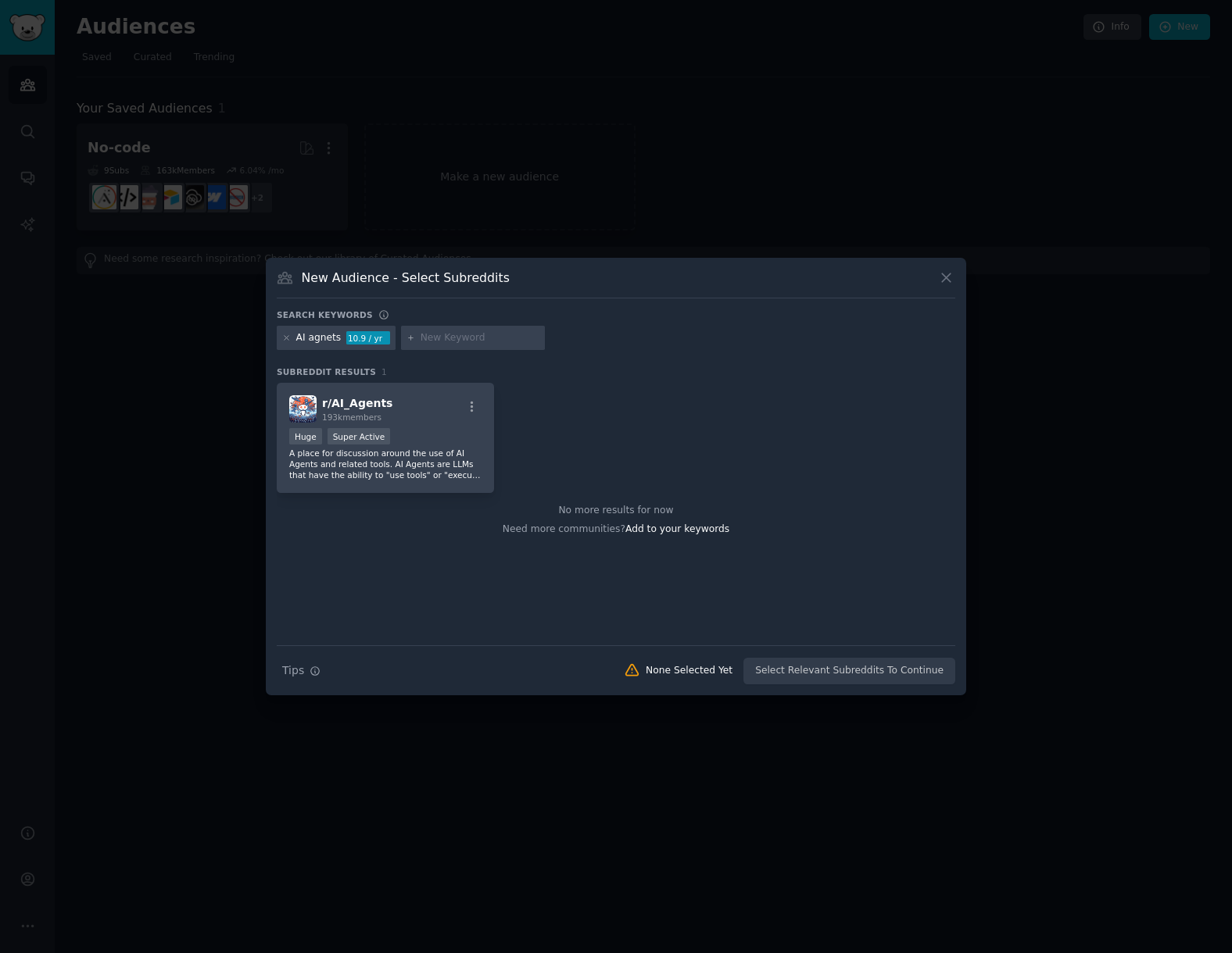
click at [306, 345] on div "AI agnets 10.9 / yr" at bounding box center [336, 338] width 119 height 25
click at [369, 336] on div "10.9 / yr" at bounding box center [368, 338] width 44 height 14
click at [324, 345] on div "AI agnets 10.9 / yr" at bounding box center [336, 338] width 119 height 25
click at [684, 678] on div "None Selected Yet" at bounding box center [678, 670] width 130 height 16
click at [783, 676] on div "Search Tips Tips None Selected Yet Select Relevant Subreddits To Continue" at bounding box center [616, 664] width 679 height 39
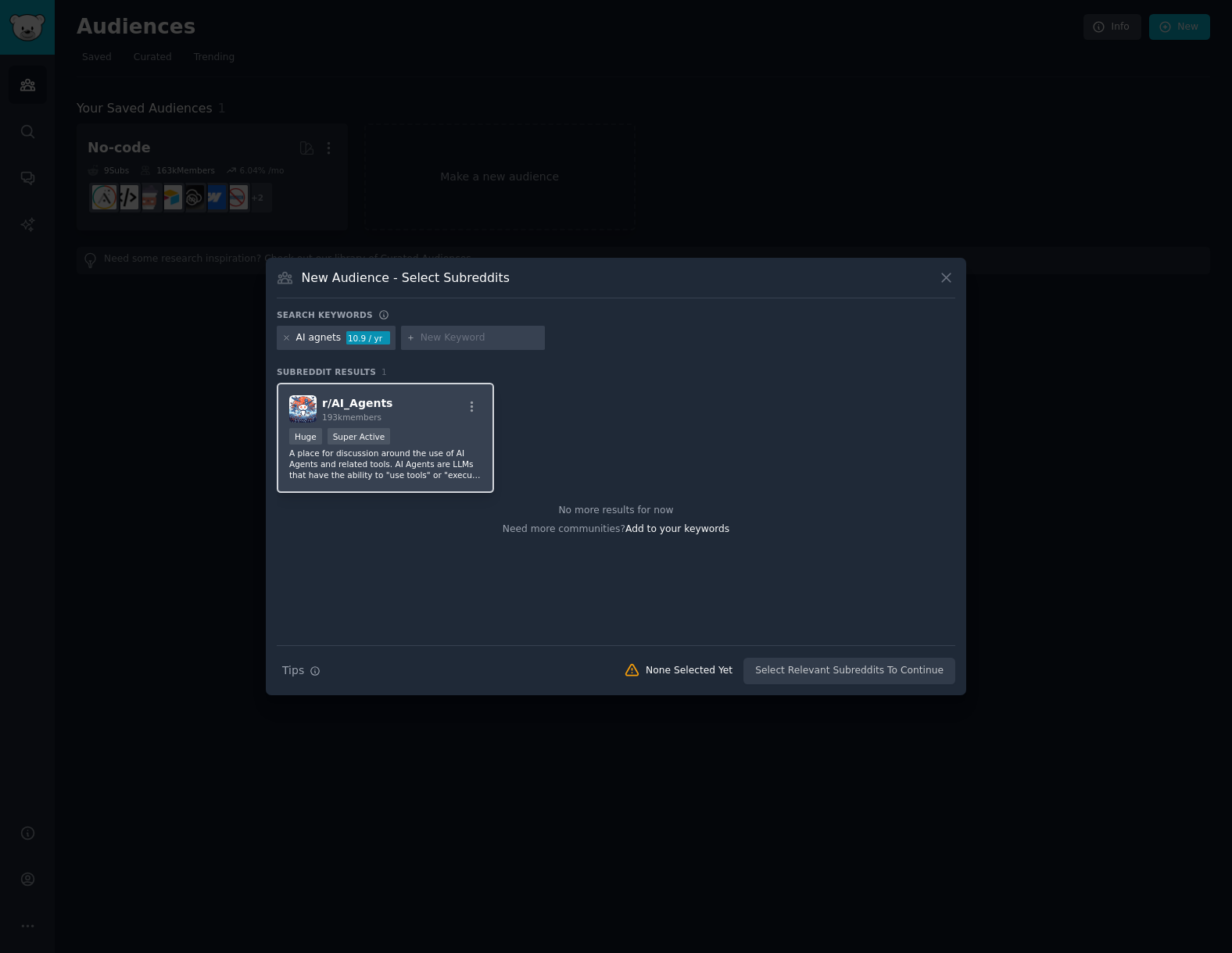
click at [398, 412] on div "r/ AI_Agents 193k members" at bounding box center [385, 409] width 192 height 28
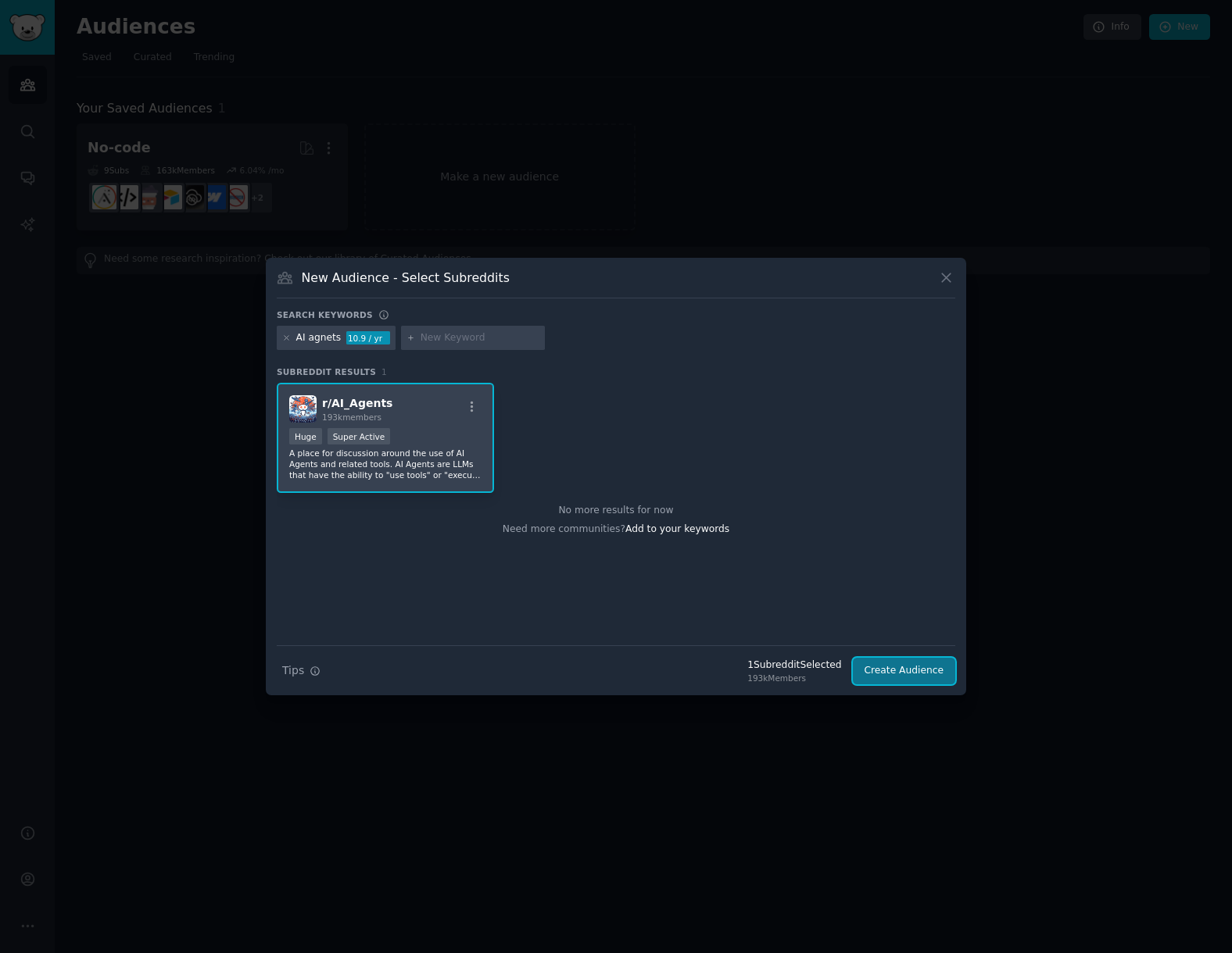
click at [907, 678] on button "Create Audience" at bounding box center [904, 671] width 104 height 27
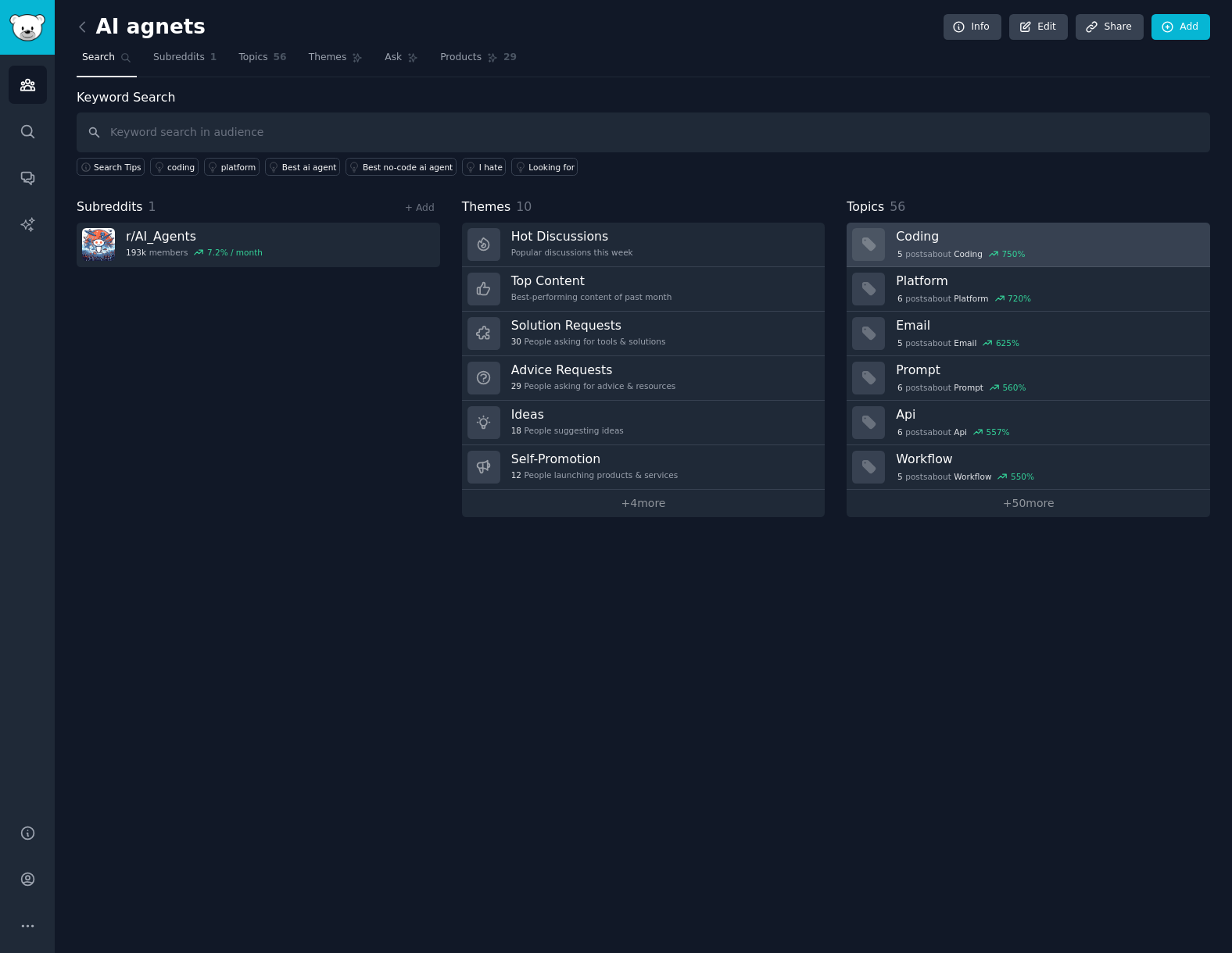
click at [1001, 231] on h3 "Coding" at bounding box center [1047, 236] width 303 height 16
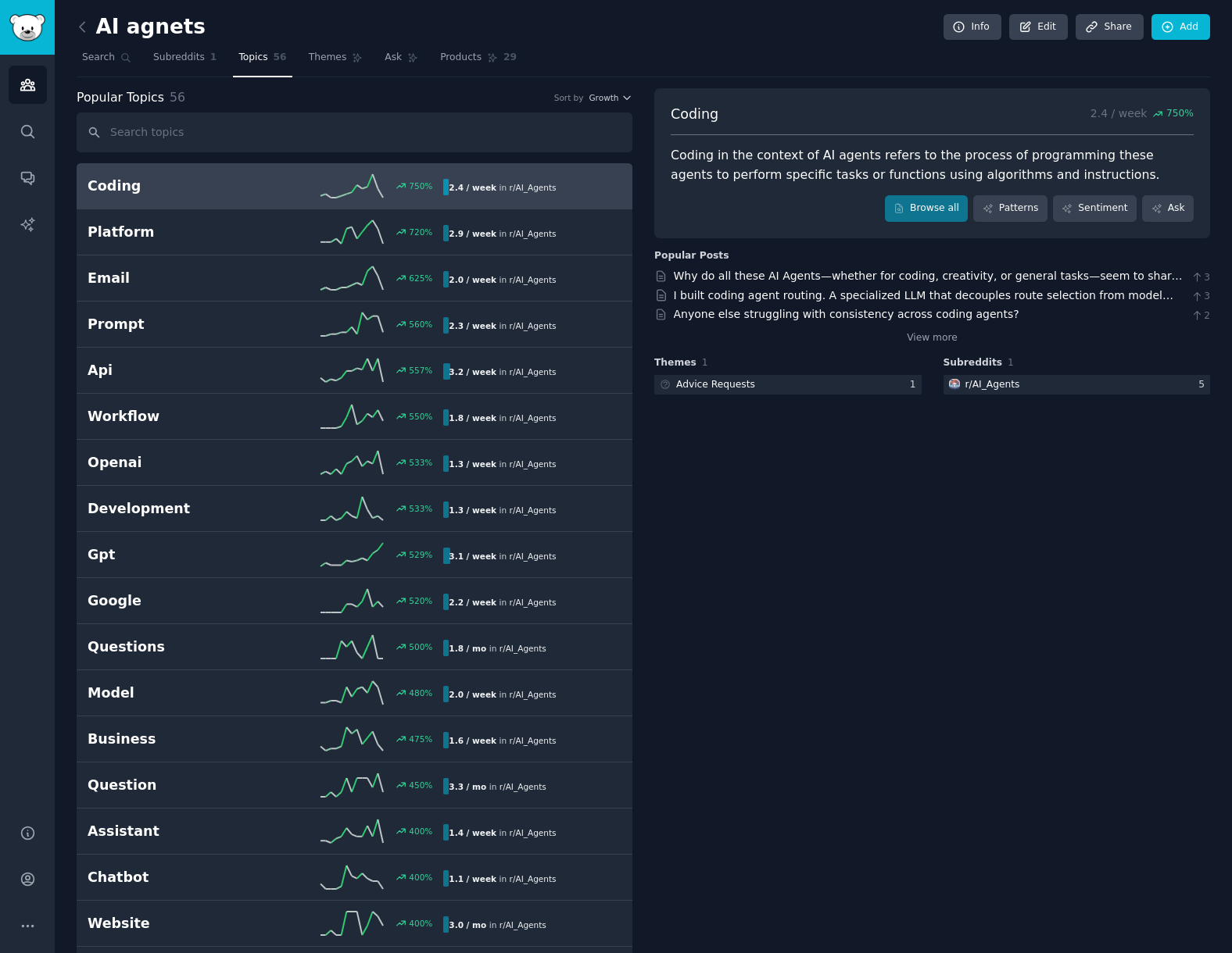
click at [121, 185] on h2 "Coding" at bounding box center [176, 186] width 178 height 20
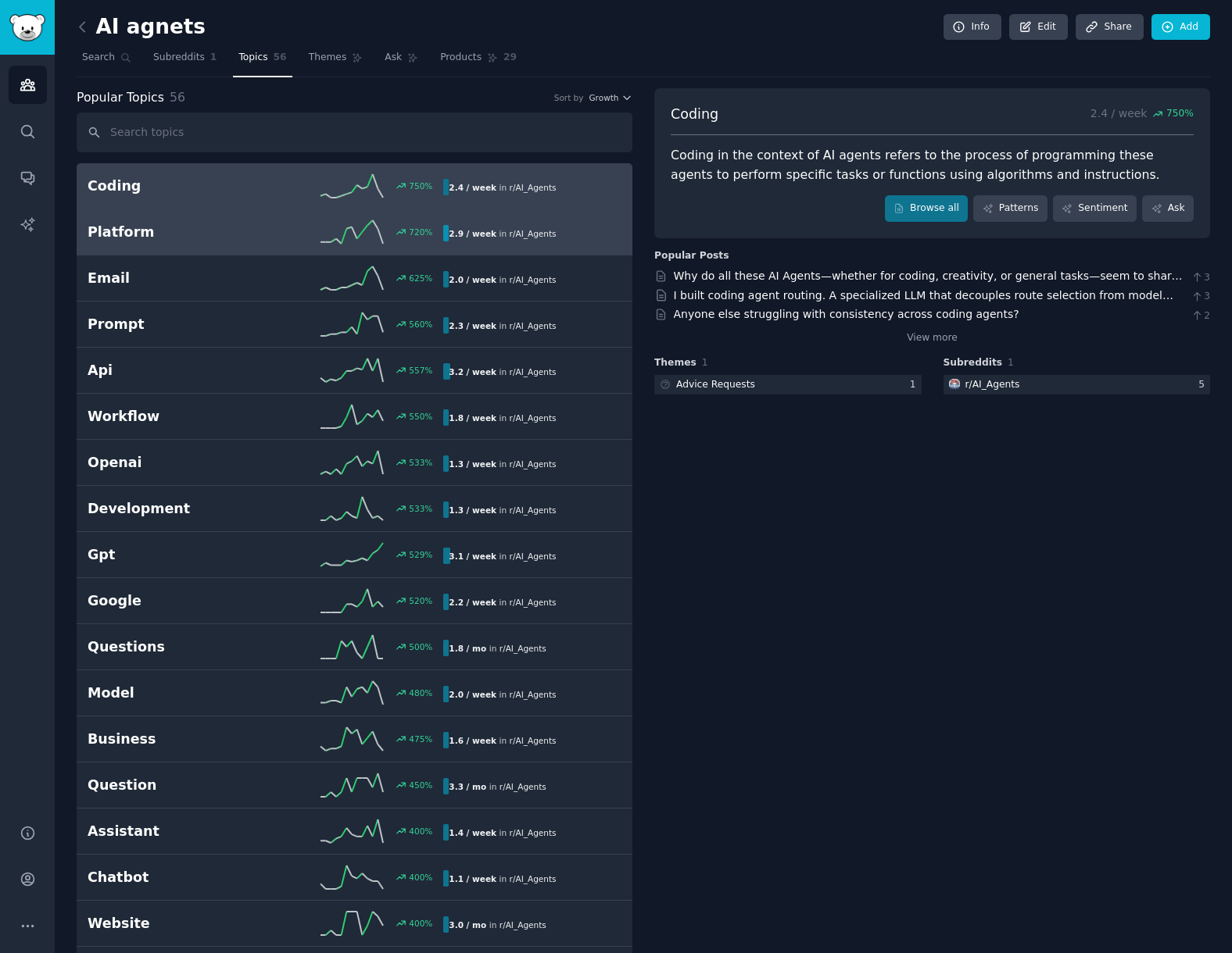
click at [124, 226] on h2 "Platform" at bounding box center [176, 232] width 178 height 20
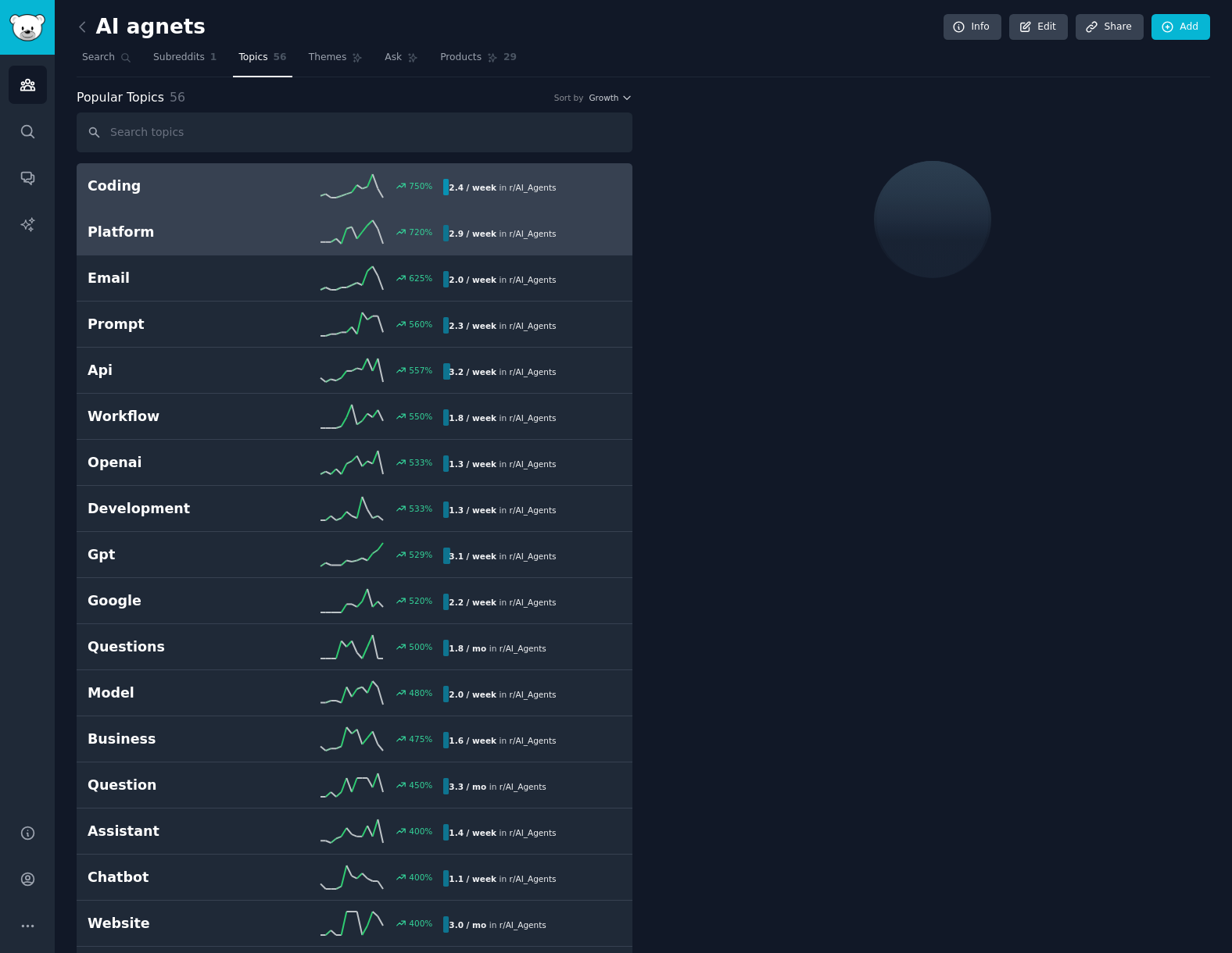
click at [121, 189] on h2 "Coding" at bounding box center [176, 186] width 178 height 20
click at [129, 233] on h2 "Platform" at bounding box center [176, 232] width 178 height 20
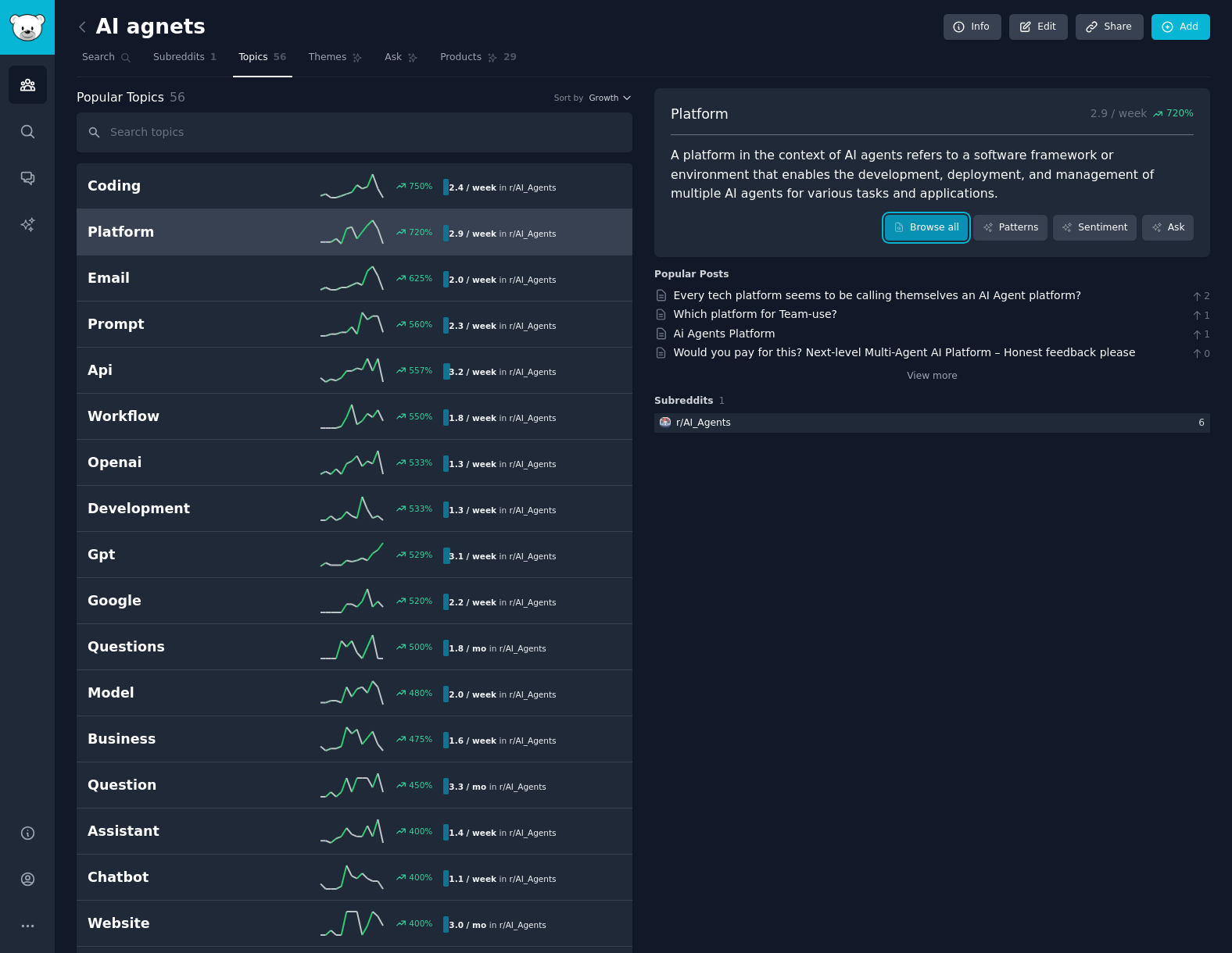
click at [922, 221] on link "Browse all" at bounding box center [927, 228] width 84 height 27
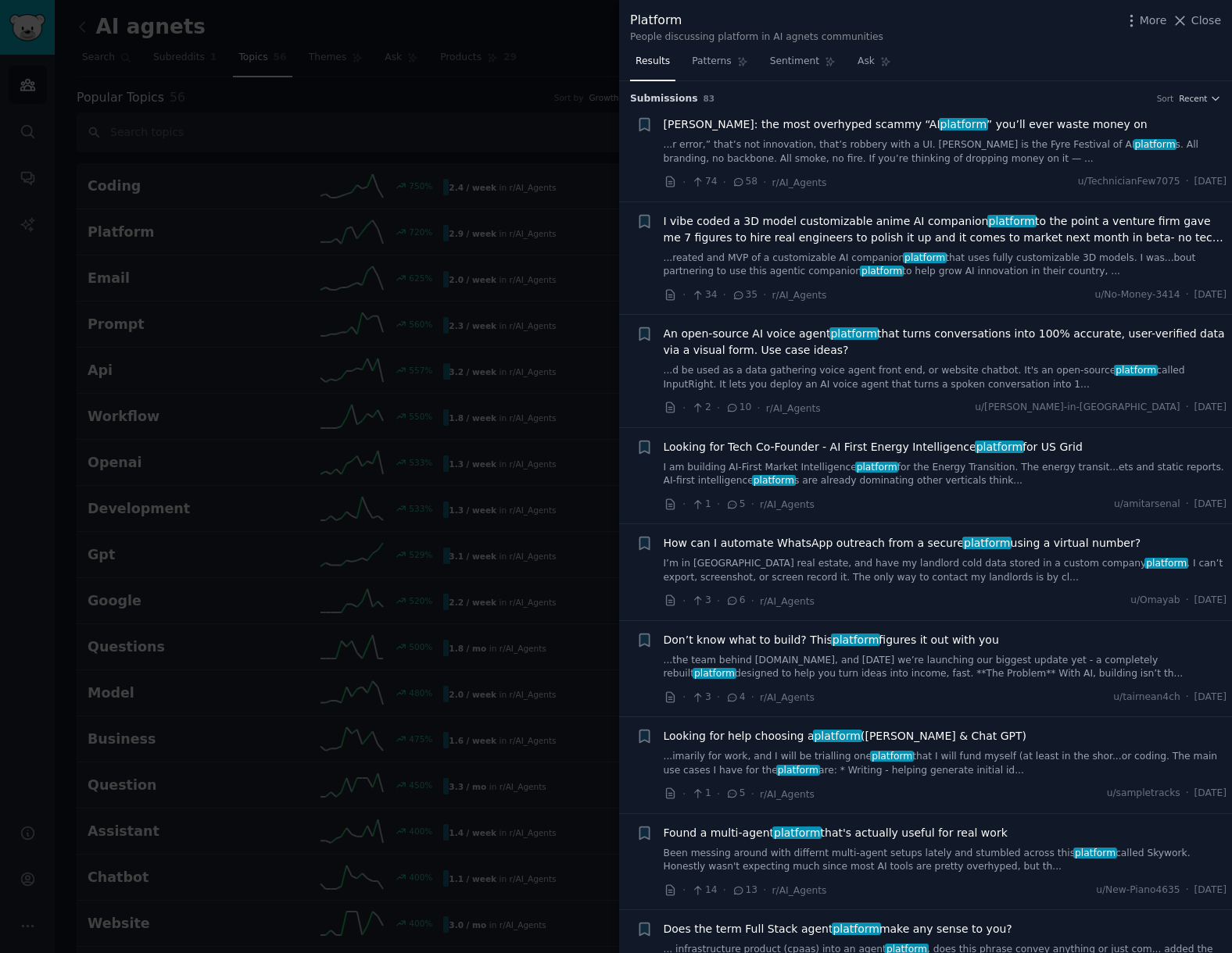
click at [419, 389] on div at bounding box center [616, 476] width 1232 height 953
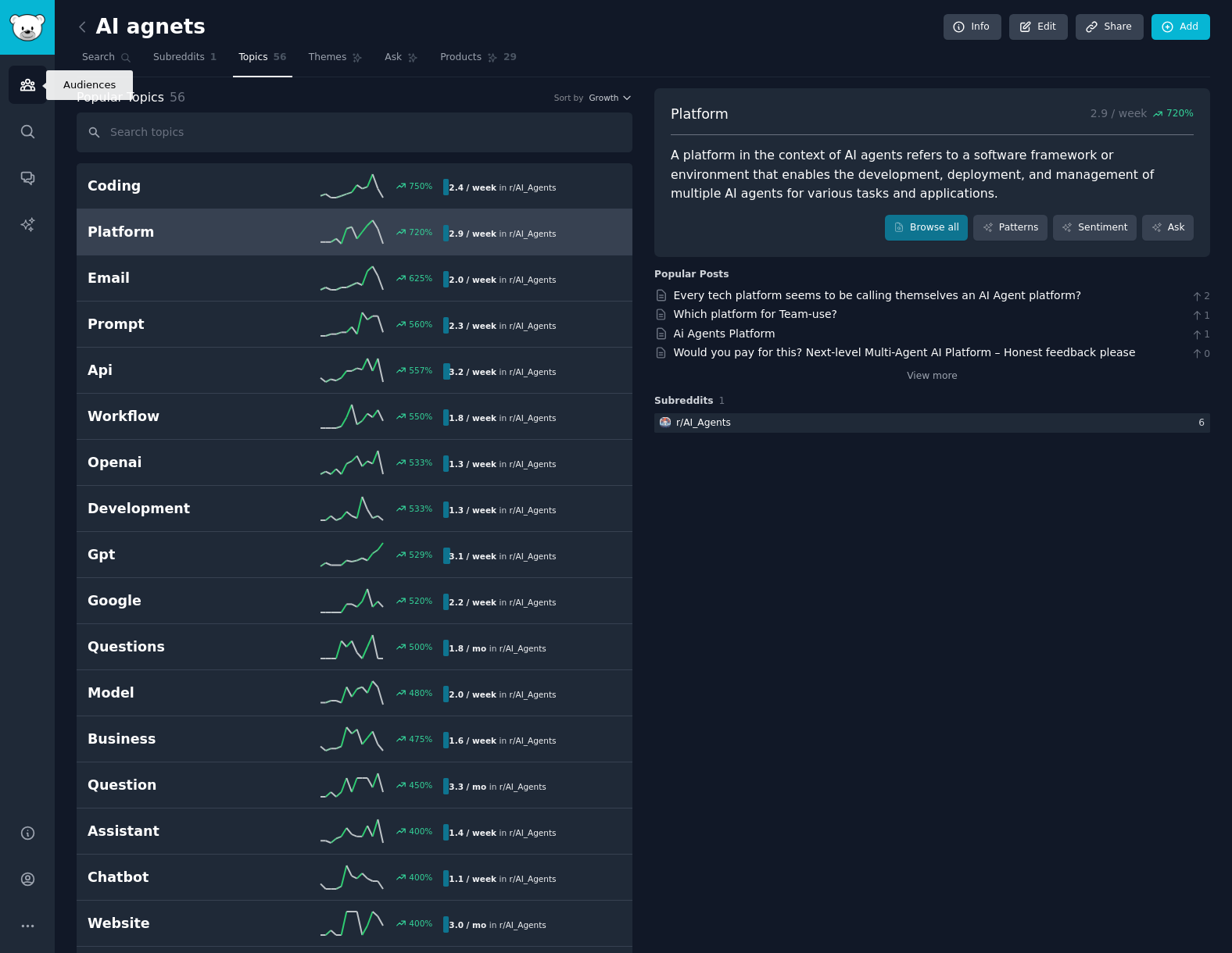
click at [28, 89] on icon "Sidebar" at bounding box center [28, 85] width 16 height 16
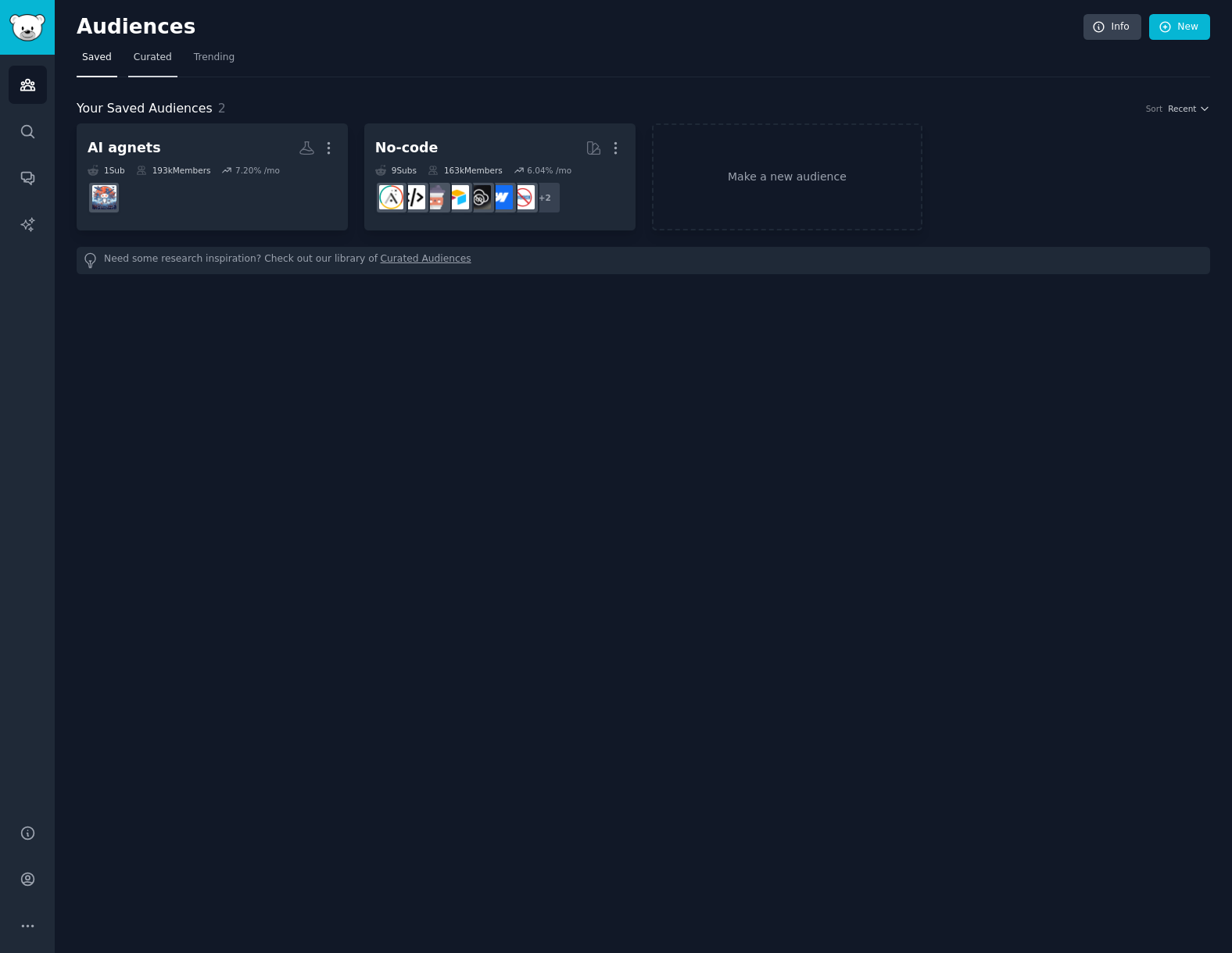
click at [158, 54] on span "Curated" at bounding box center [153, 57] width 38 height 14
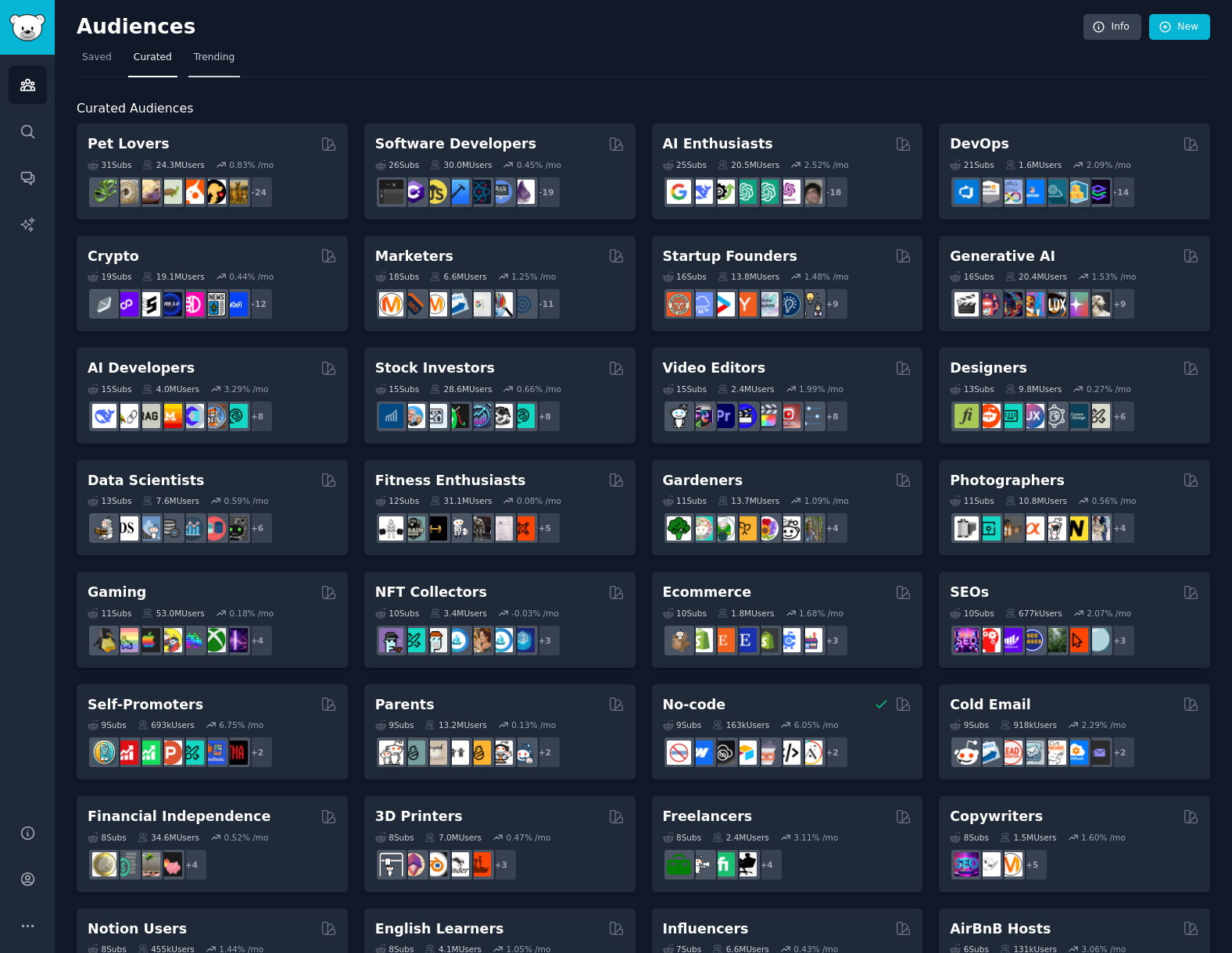
click at [209, 65] on link "Trending" at bounding box center [214, 62] width 51 height 32
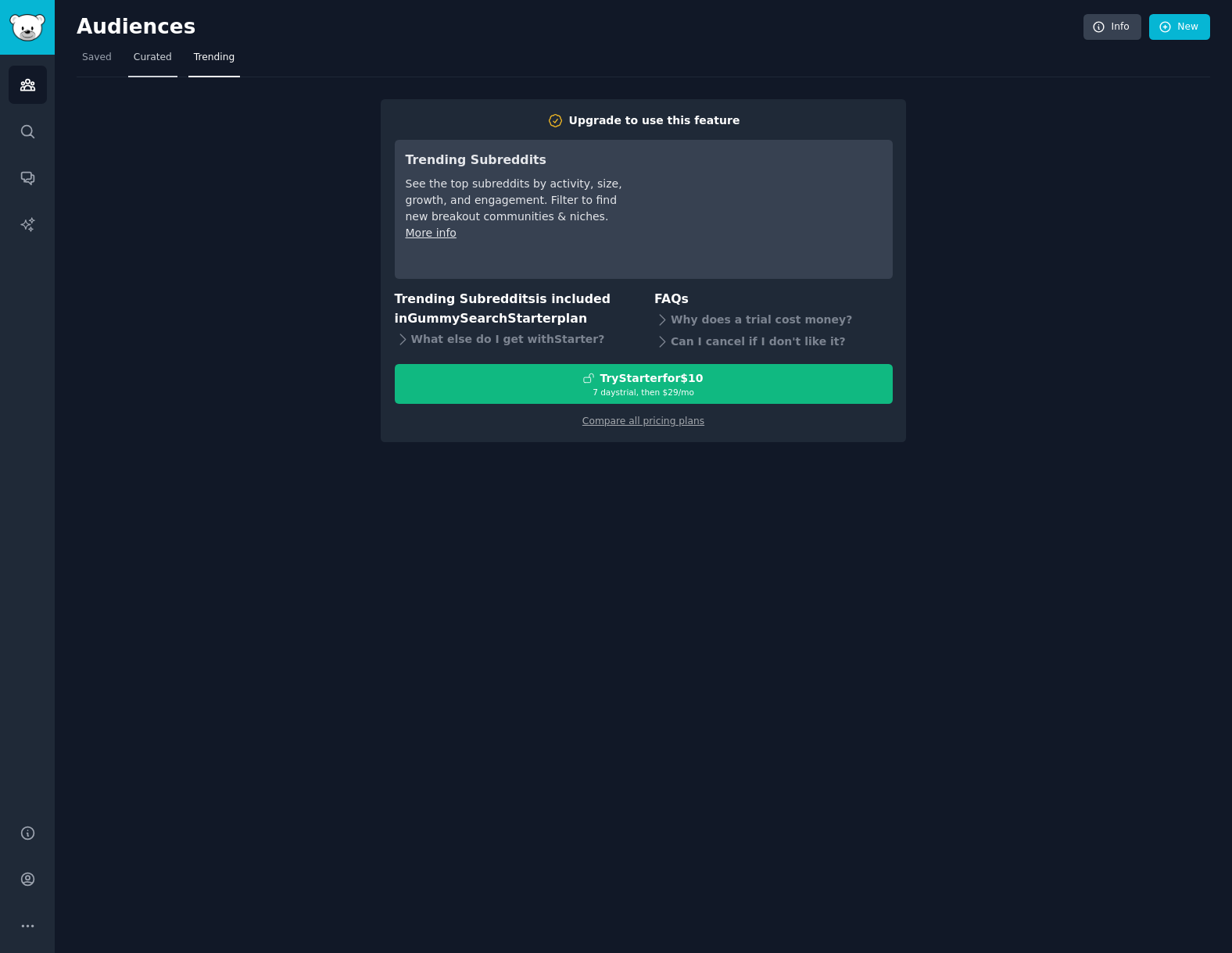
click at [155, 68] on link "Curated" at bounding box center [153, 62] width 49 height 32
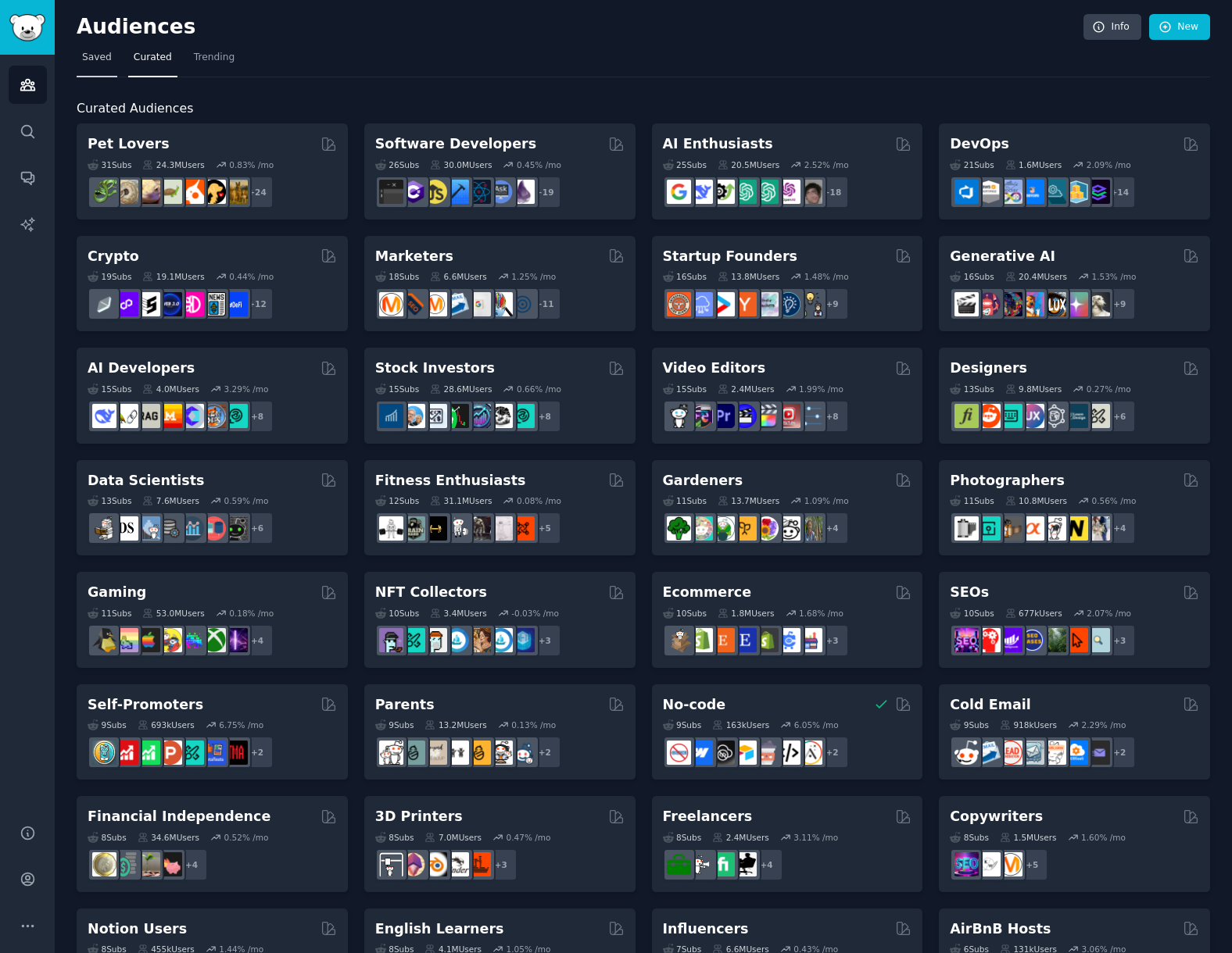
click at [92, 51] on span "Saved" at bounding box center [96, 57] width 29 height 14
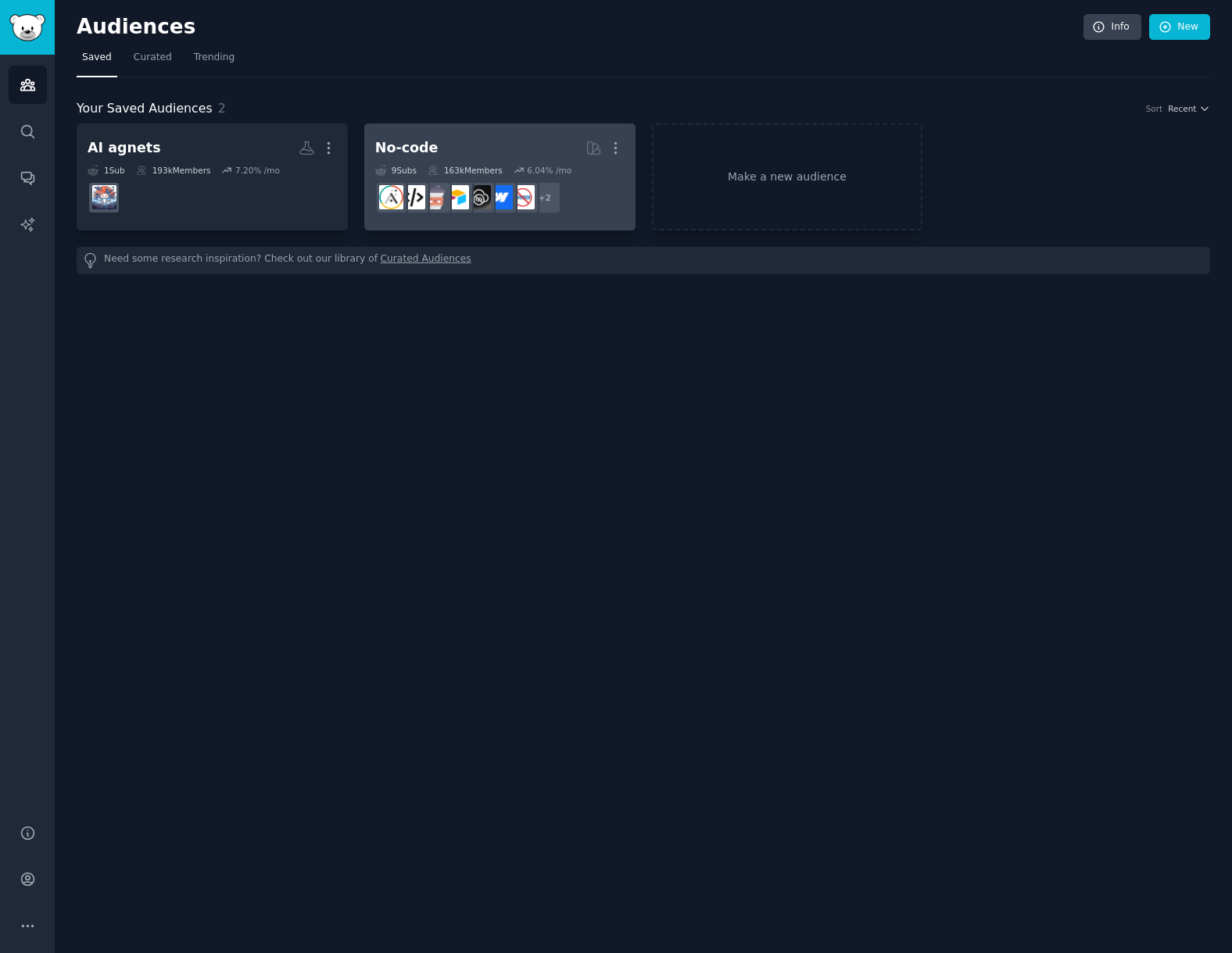
click at [515, 147] on h2 "No-code More" at bounding box center [500, 147] width 249 height 28
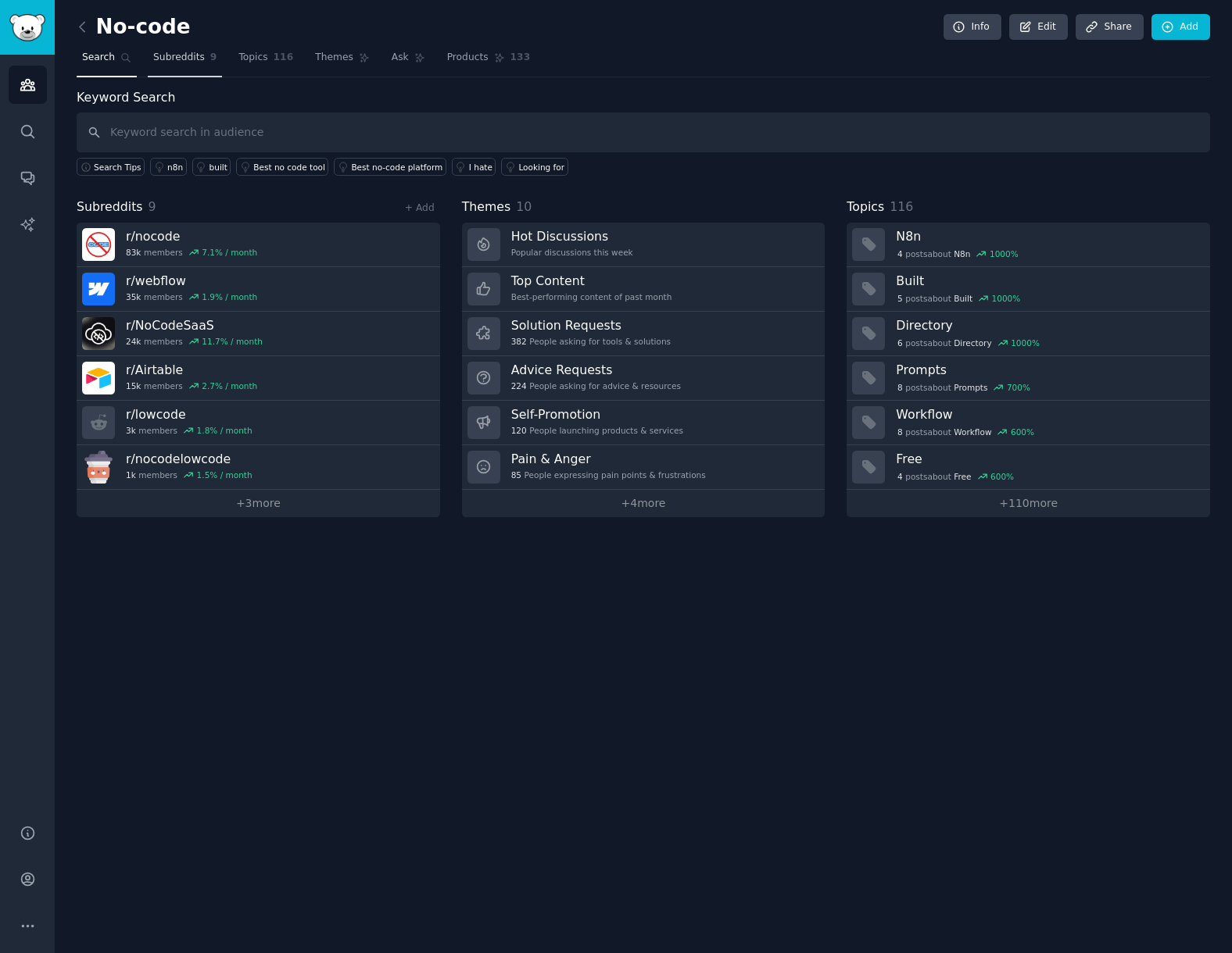
click at [191, 69] on link "Subreddits 9" at bounding box center [184, 62] width 74 height 32
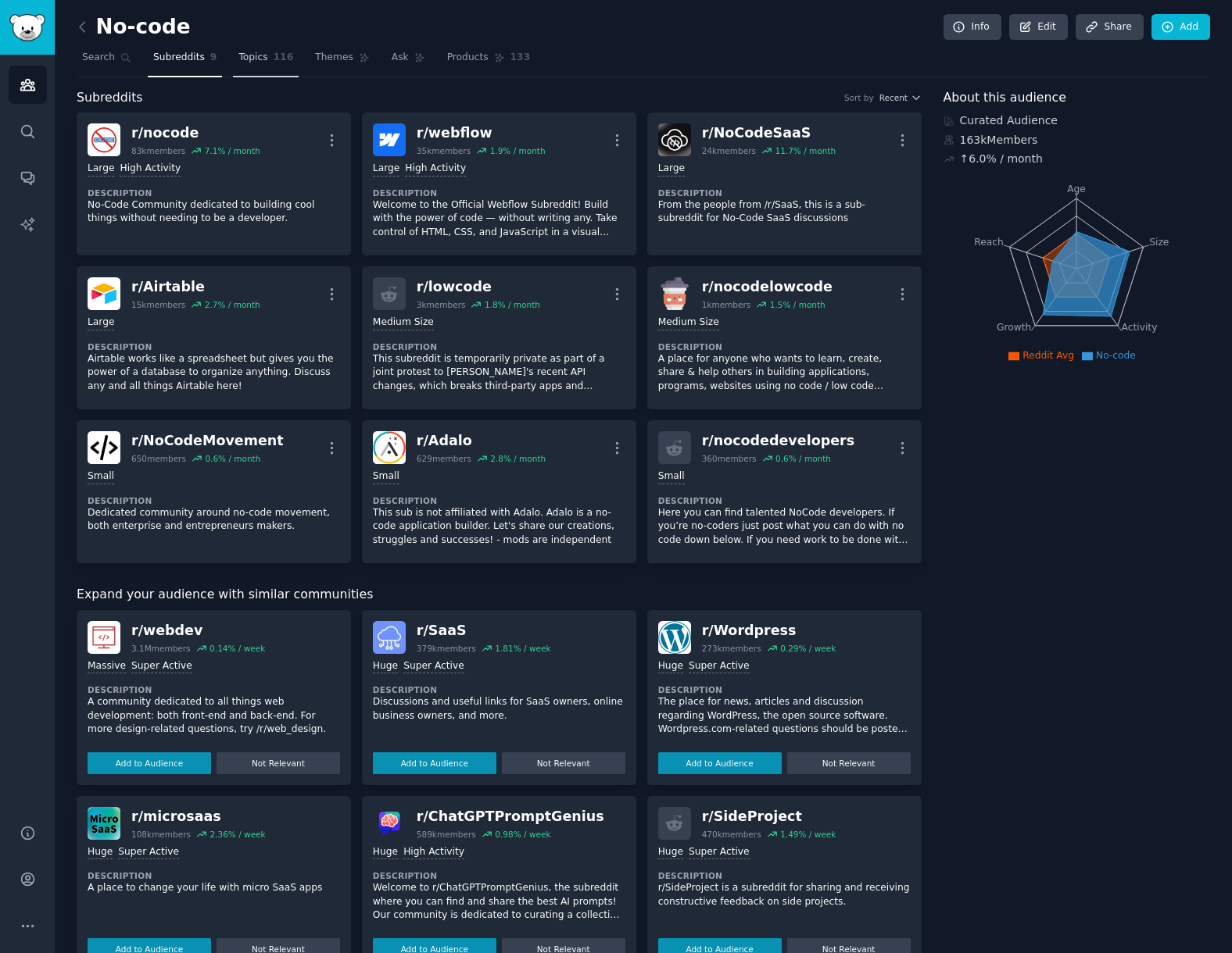
click at [245, 64] on span "Topics" at bounding box center [253, 57] width 29 height 14
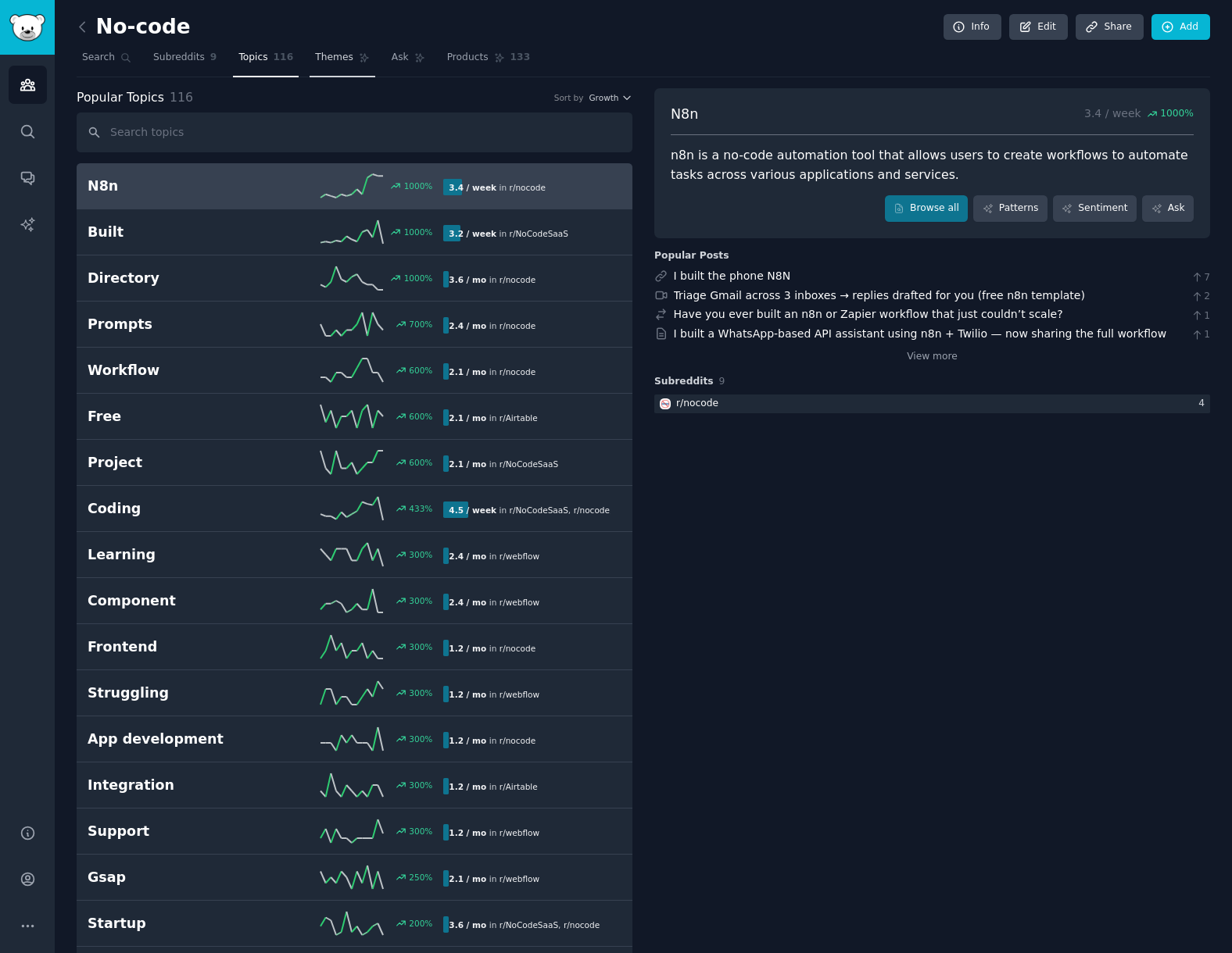
click at [359, 47] on link "Themes" at bounding box center [342, 62] width 66 height 32
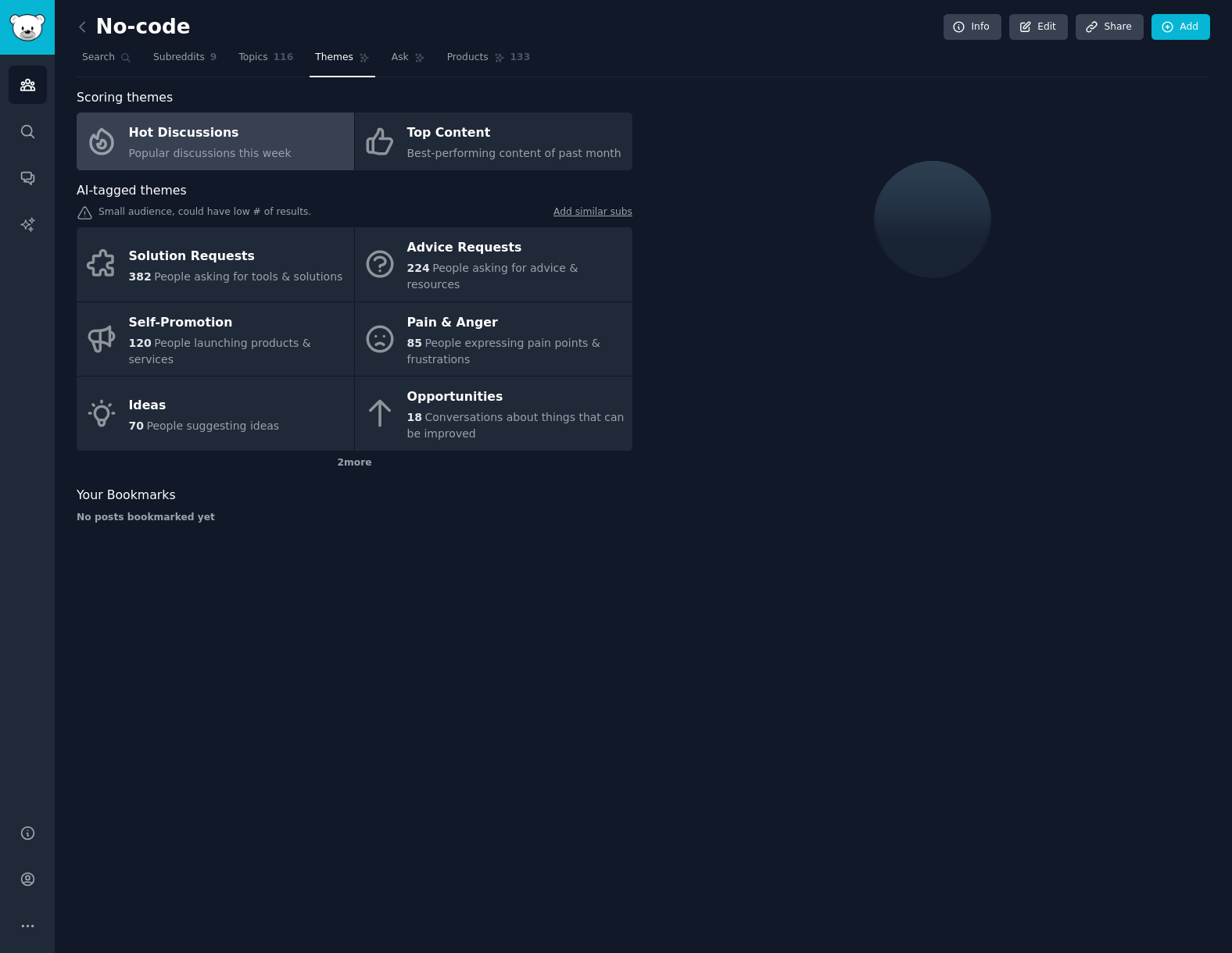
click at [261, 155] on span "Popular discussions this week" at bounding box center [210, 153] width 163 height 12
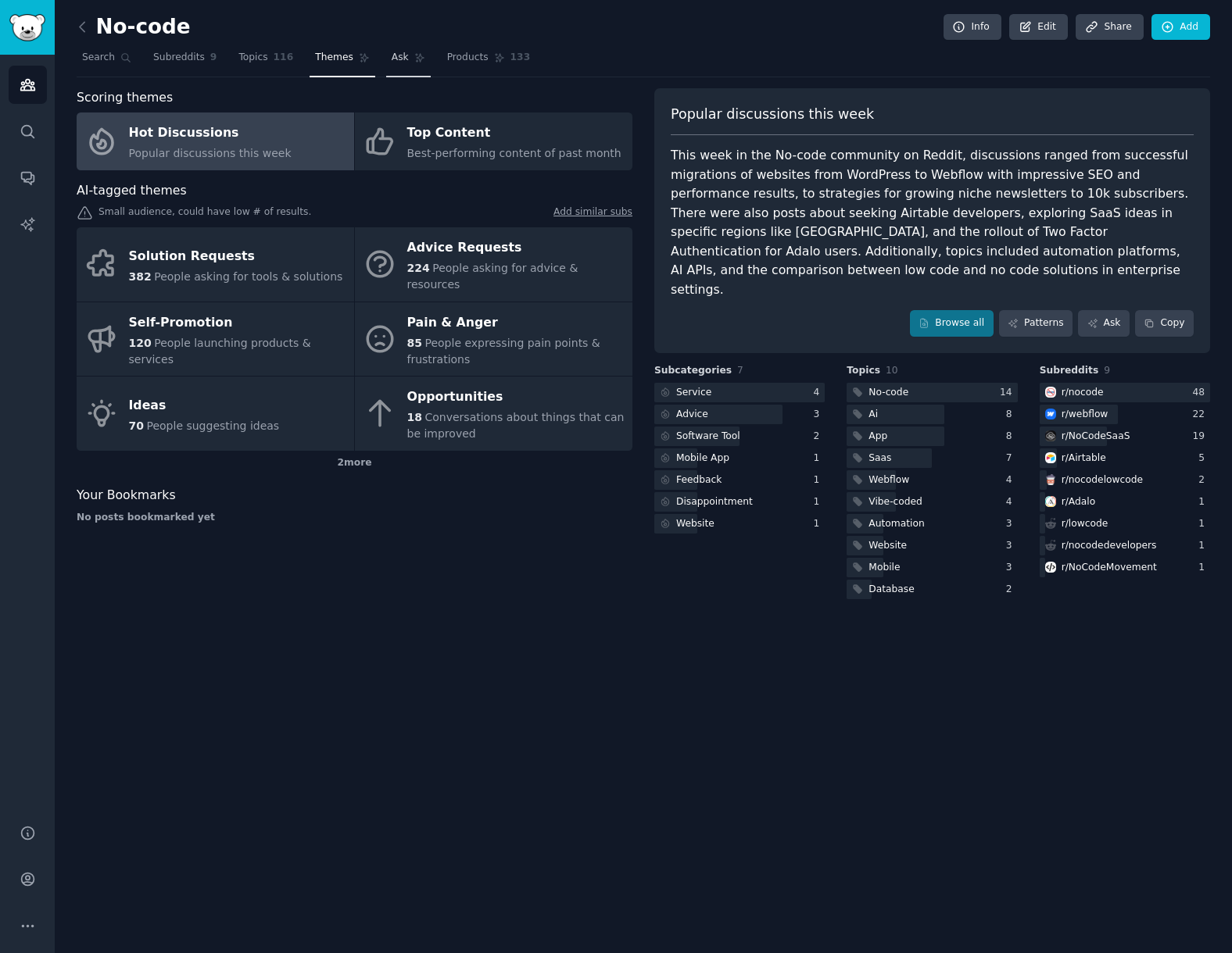
click at [415, 56] on icon at bounding box center [419, 58] width 9 height 9
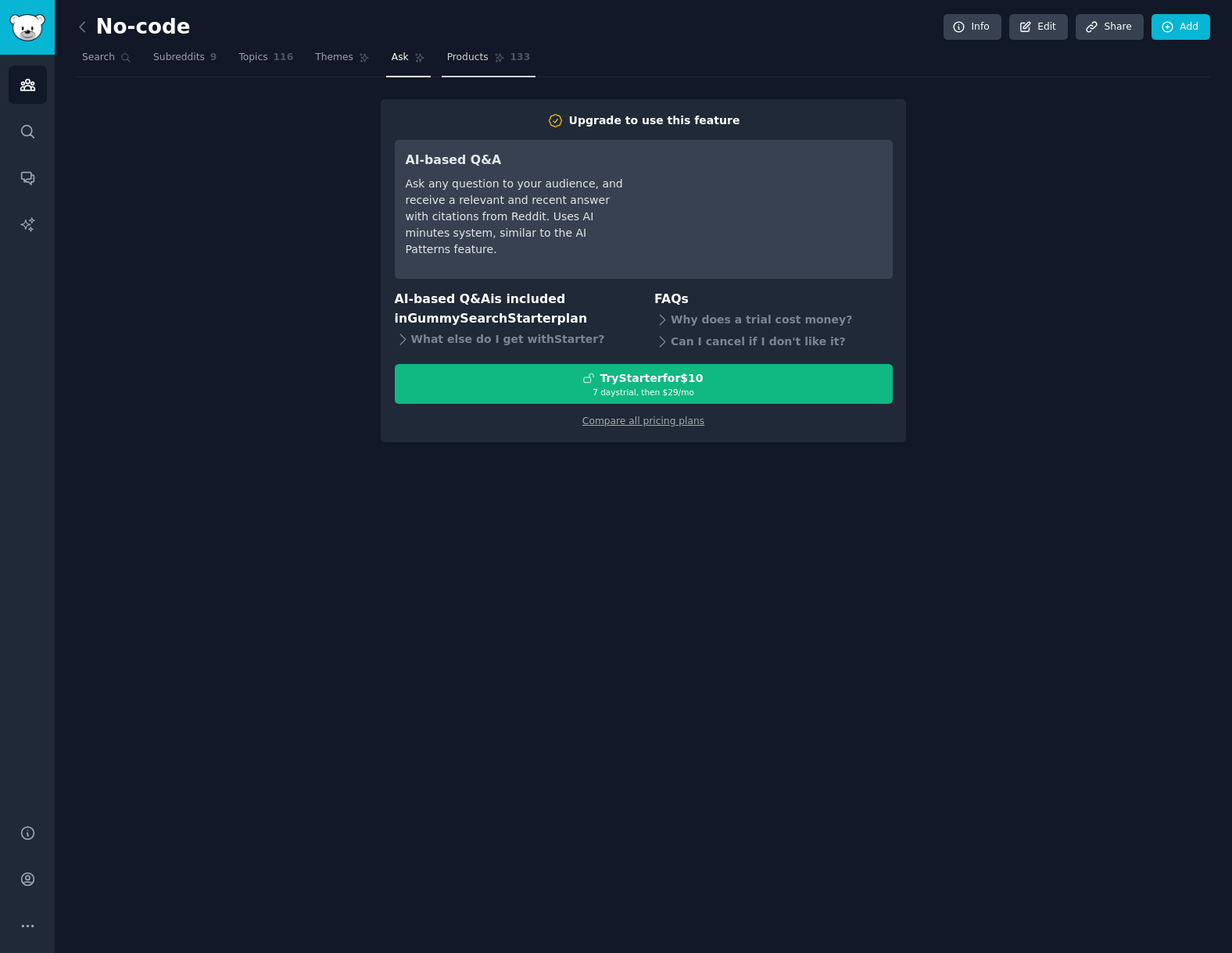
click at [472, 55] on span "Products" at bounding box center [468, 57] width 42 height 14
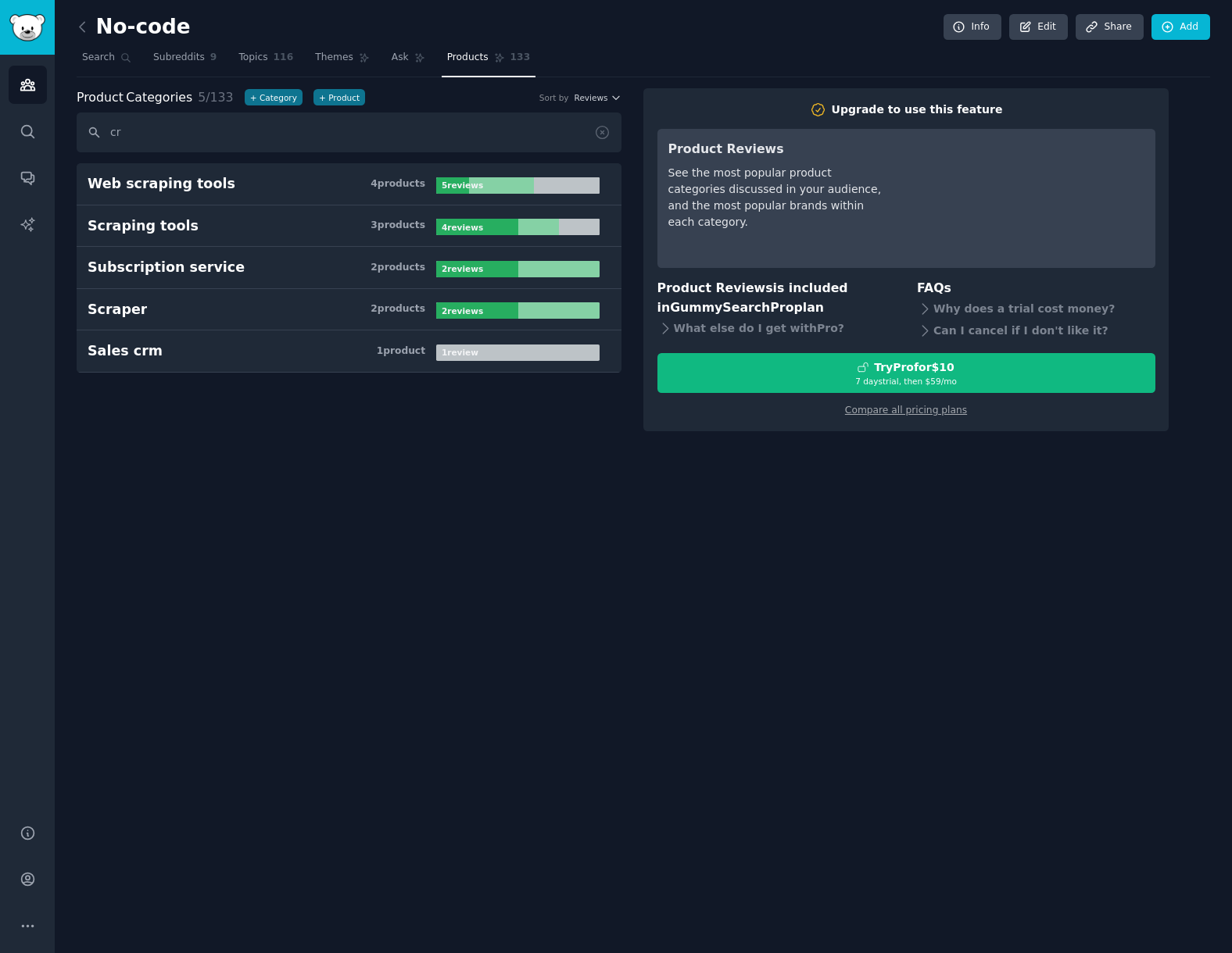
type input "c"
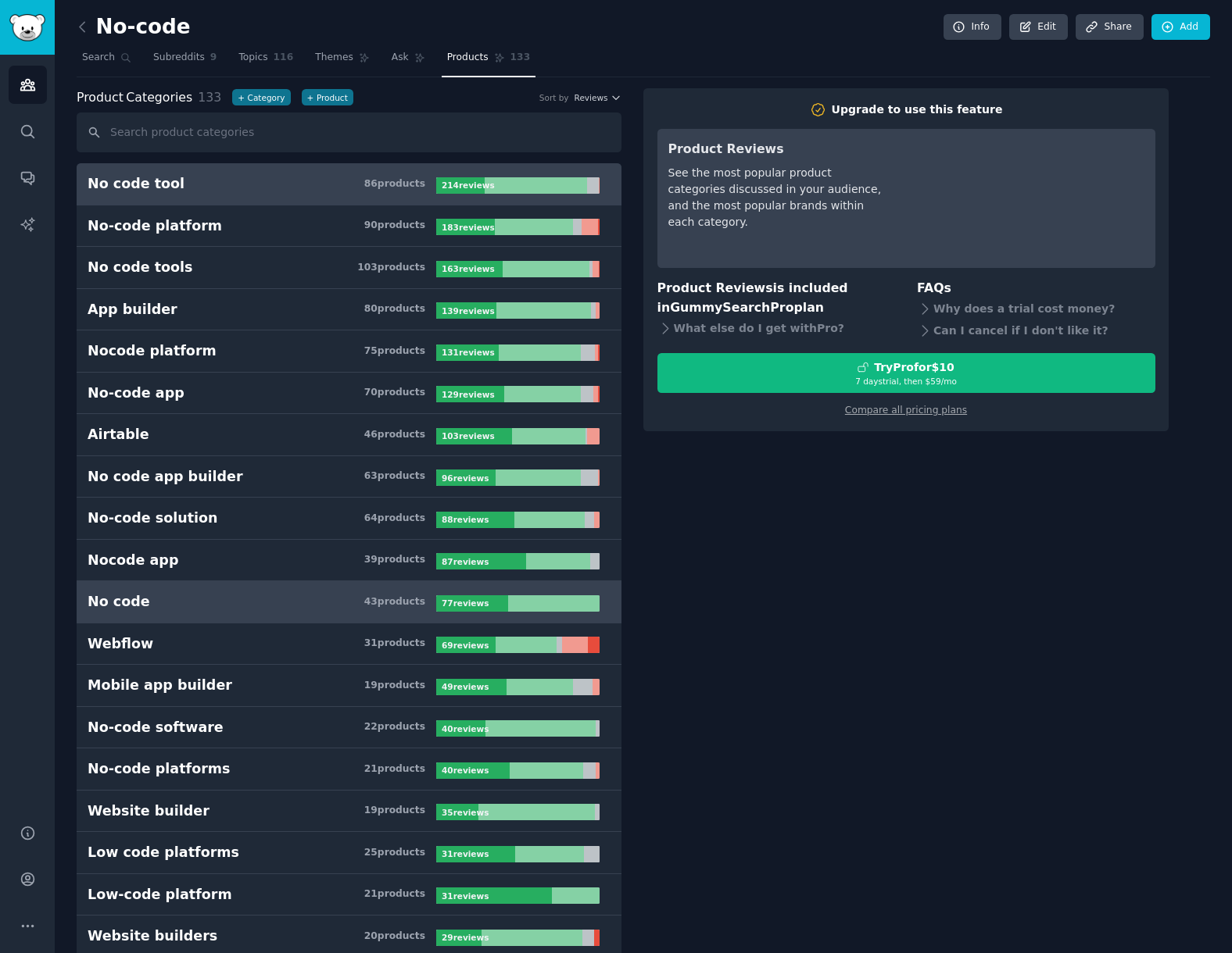
click at [124, 598] on div "No code" at bounding box center [119, 601] width 63 height 20
